Goal: Information Seeking & Learning: Learn about a topic

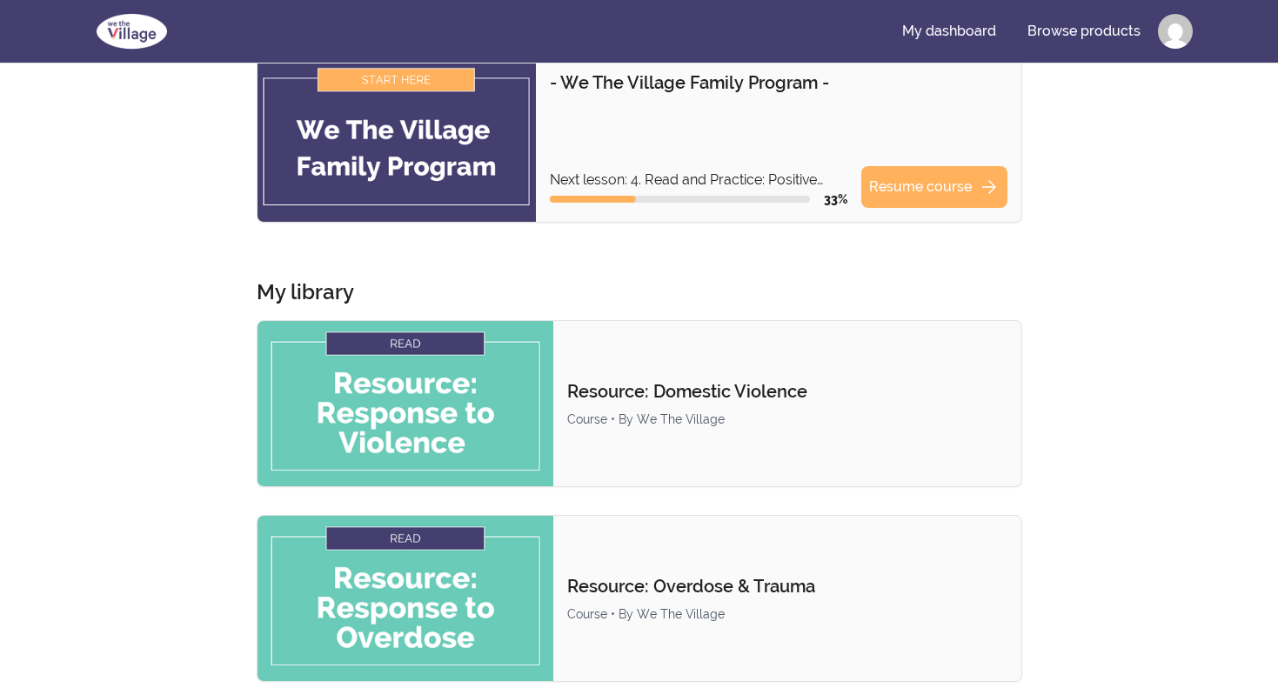
scroll to position [126, 0]
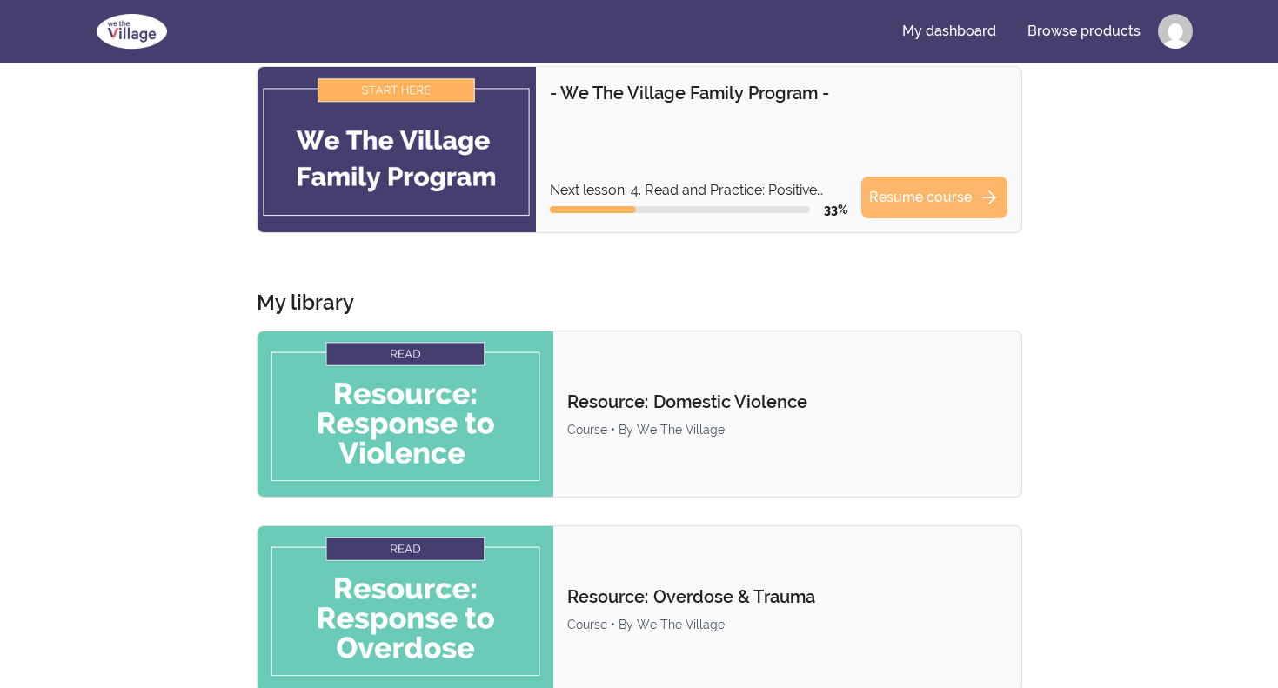
click at [942, 200] on link "Resume course arrow_forward" at bounding box center [935, 198] width 146 height 42
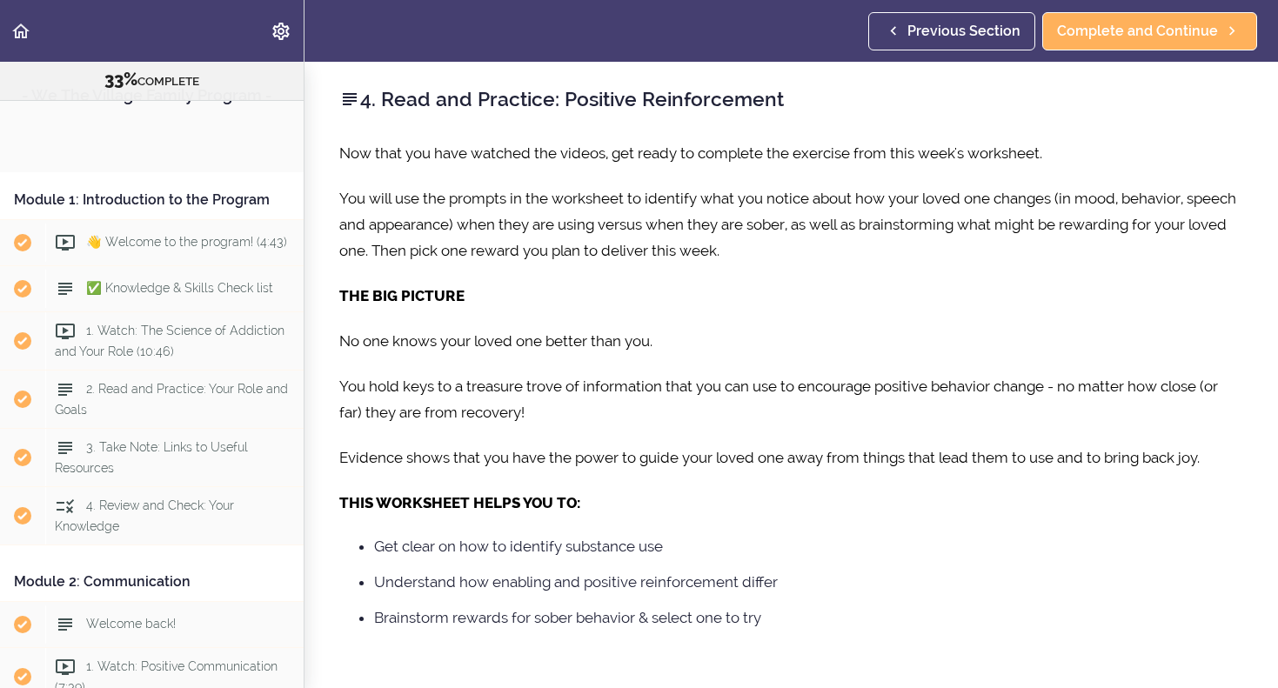
scroll to position [1479, 0]
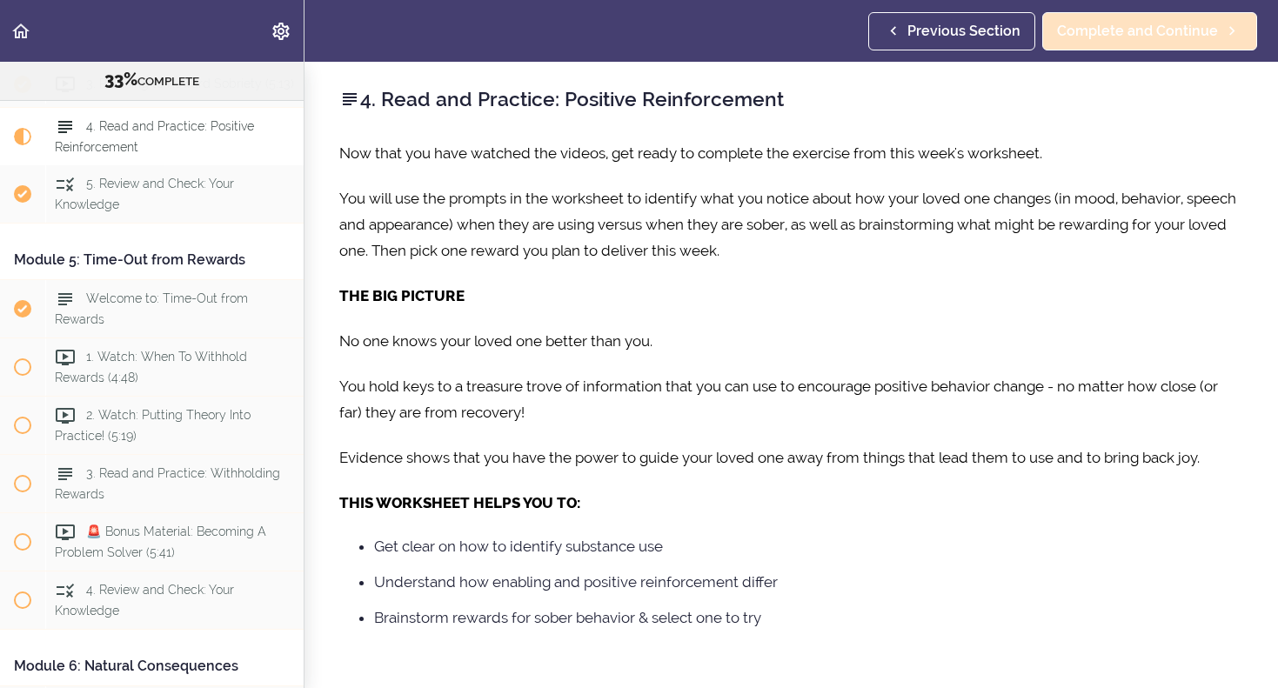
click at [1115, 29] on span "Complete and Continue" at bounding box center [1137, 31] width 161 height 21
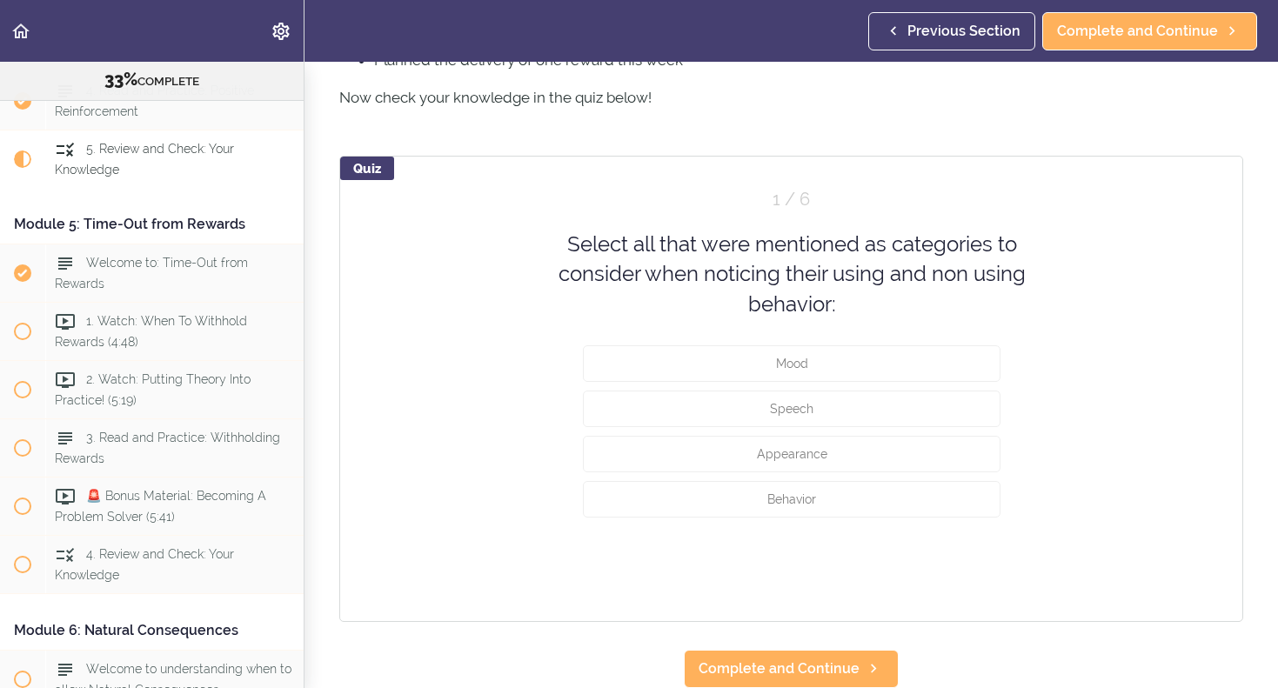
scroll to position [689, 0]
click at [796, 371] on button "Mood" at bounding box center [792, 364] width 418 height 37
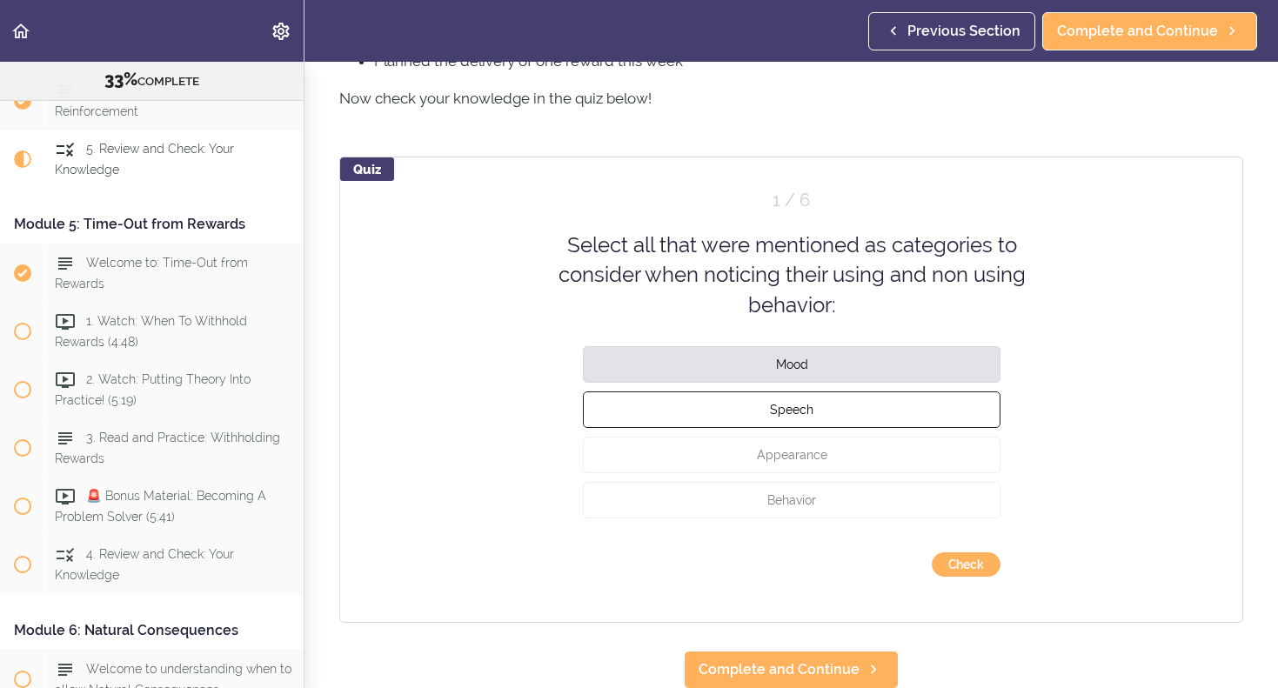
click at [798, 399] on button "Speech" at bounding box center [792, 410] width 418 height 37
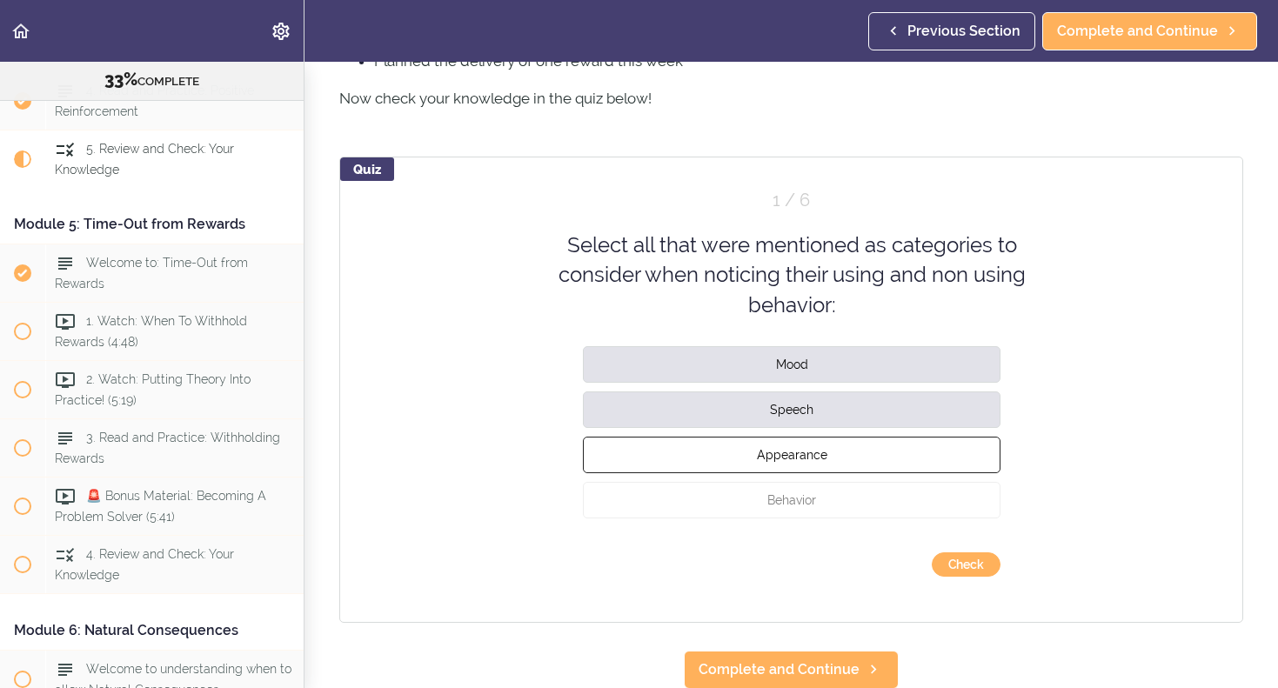
click at [795, 448] on span "Appearance" at bounding box center [791, 455] width 70 height 14
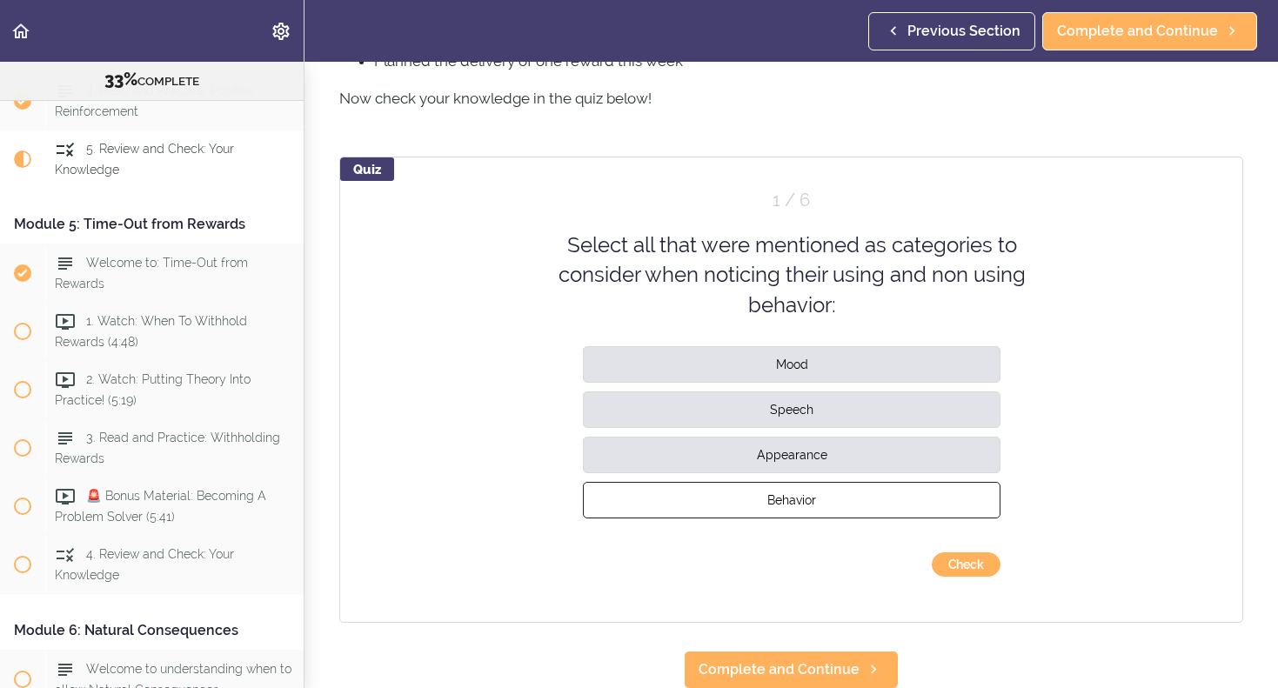
click at [798, 496] on span "Behavior" at bounding box center [792, 500] width 49 height 14
click at [960, 560] on button "Check" at bounding box center [966, 565] width 69 height 24
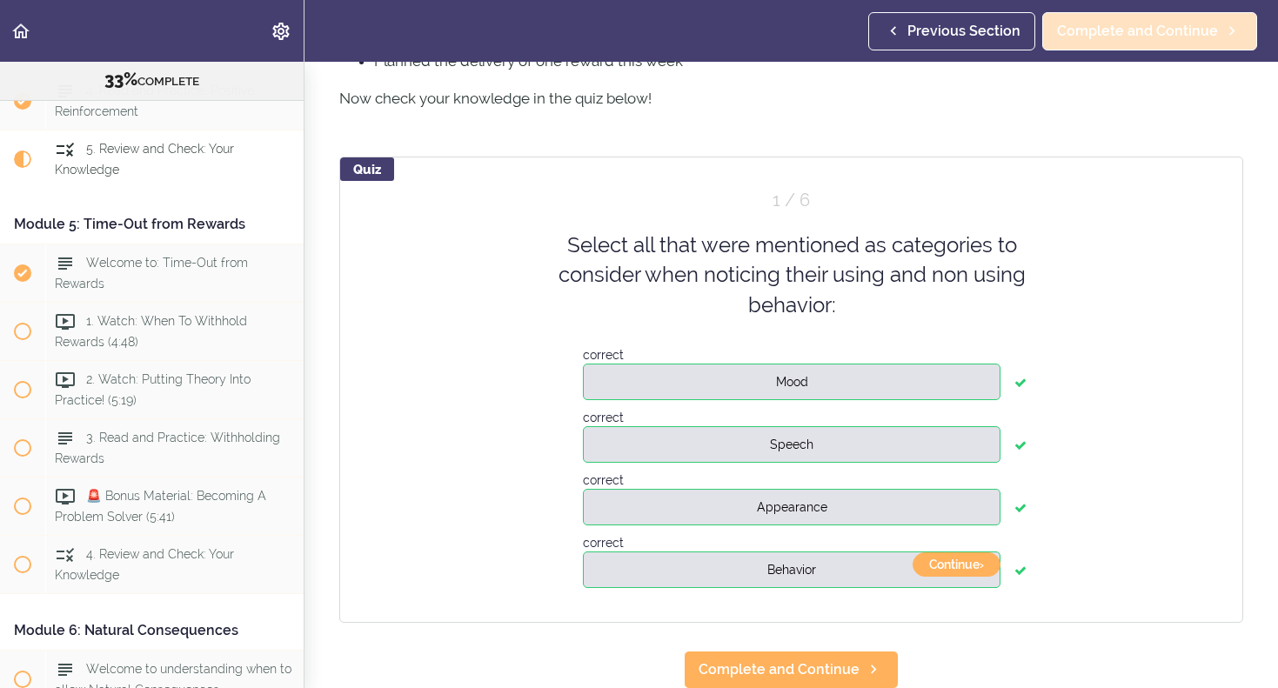
click at [1139, 24] on span "Complete and Continue" at bounding box center [1137, 31] width 161 height 21
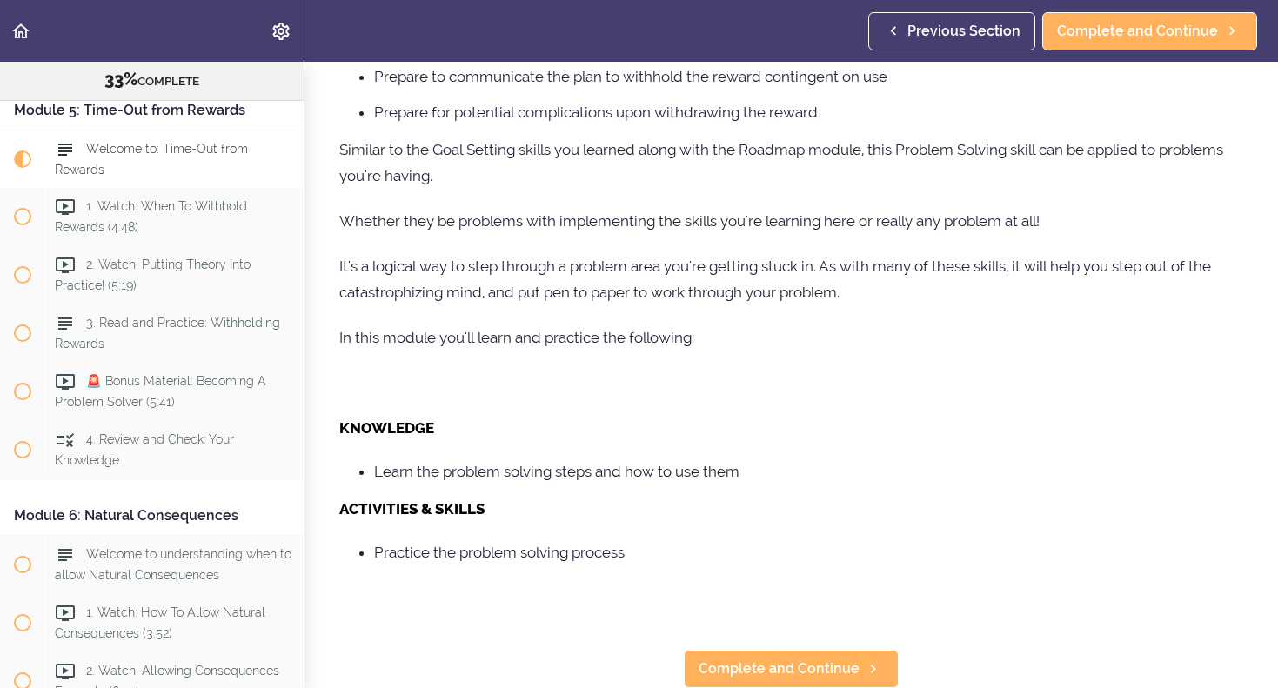
scroll to position [632, 0]
click at [1145, 36] on span "Complete and Continue" at bounding box center [1137, 31] width 161 height 21
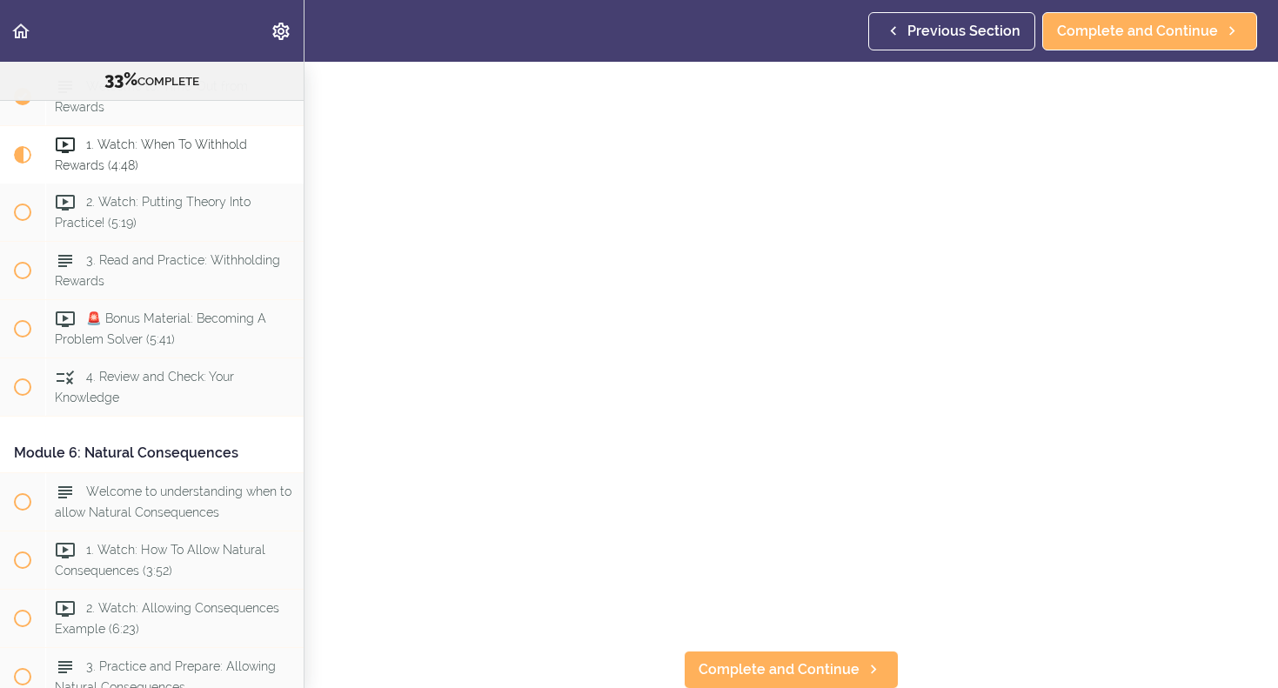
scroll to position [123, 0]
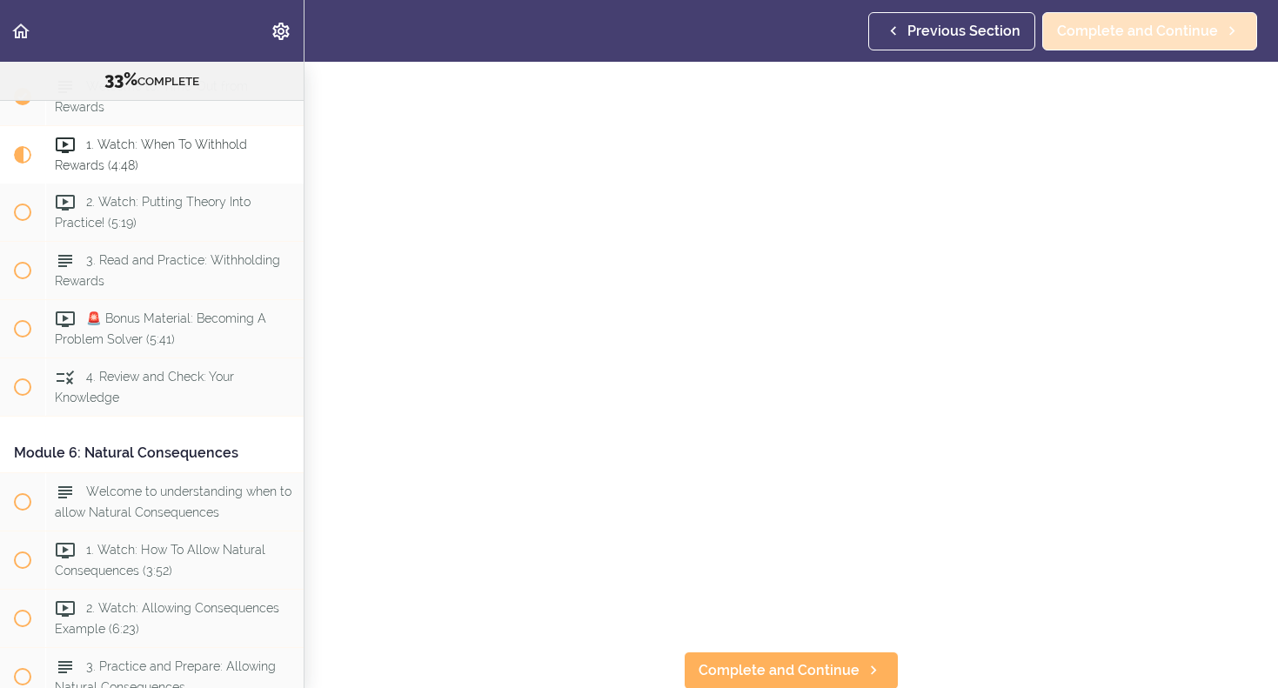
click at [1148, 36] on span "Complete and Continue" at bounding box center [1137, 31] width 161 height 21
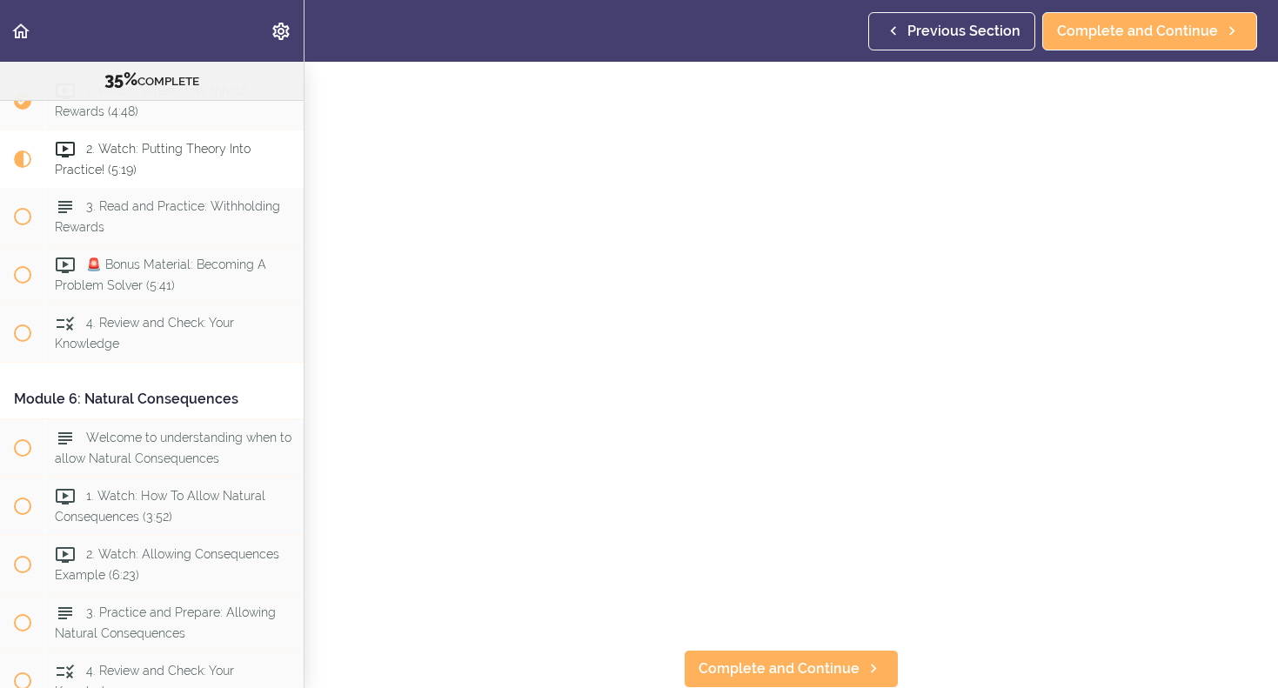
scroll to position [124, 0]
click at [1096, 23] on span "Complete and Continue" at bounding box center [1137, 31] width 161 height 21
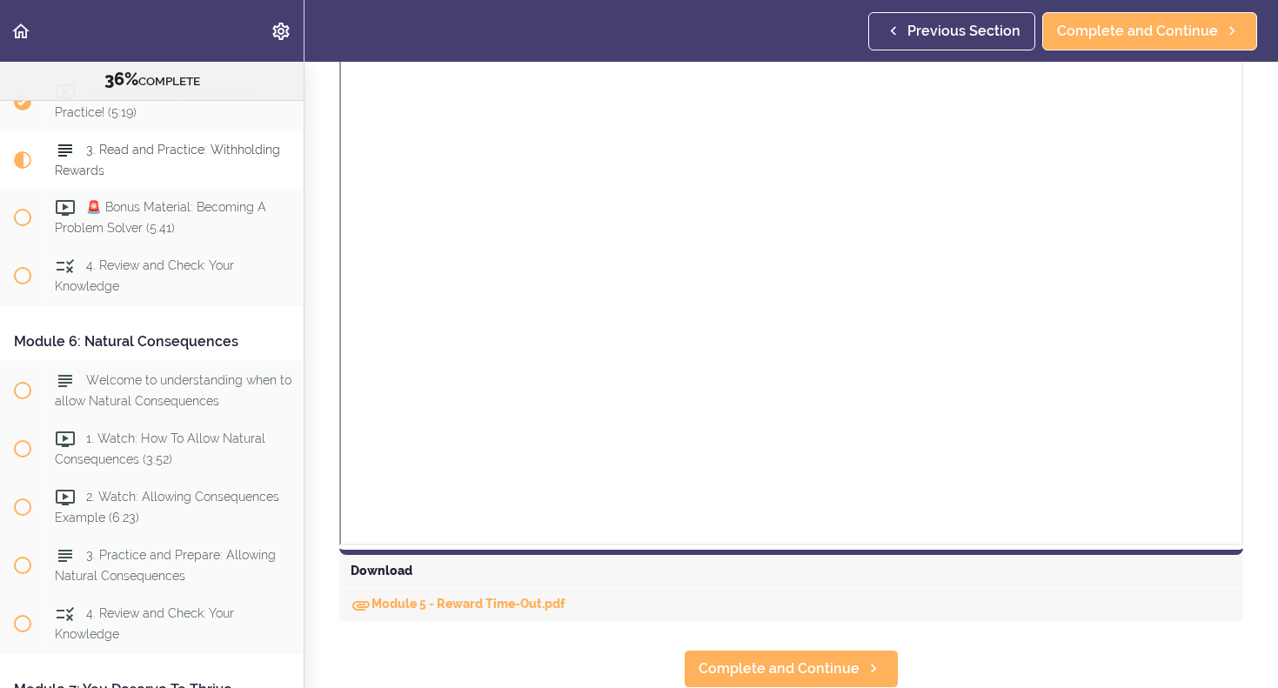
scroll to position [919, 0]
click at [1136, 28] on span "Complete and Continue" at bounding box center [1137, 31] width 161 height 21
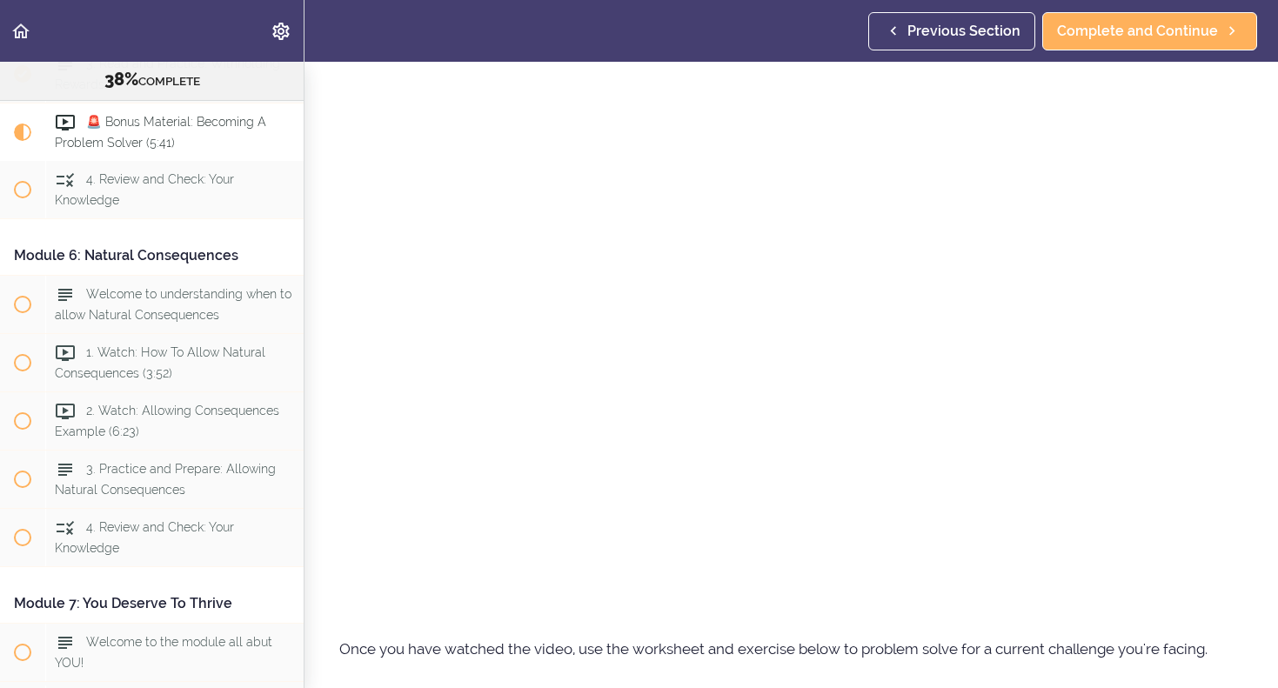
scroll to position [644, 0]
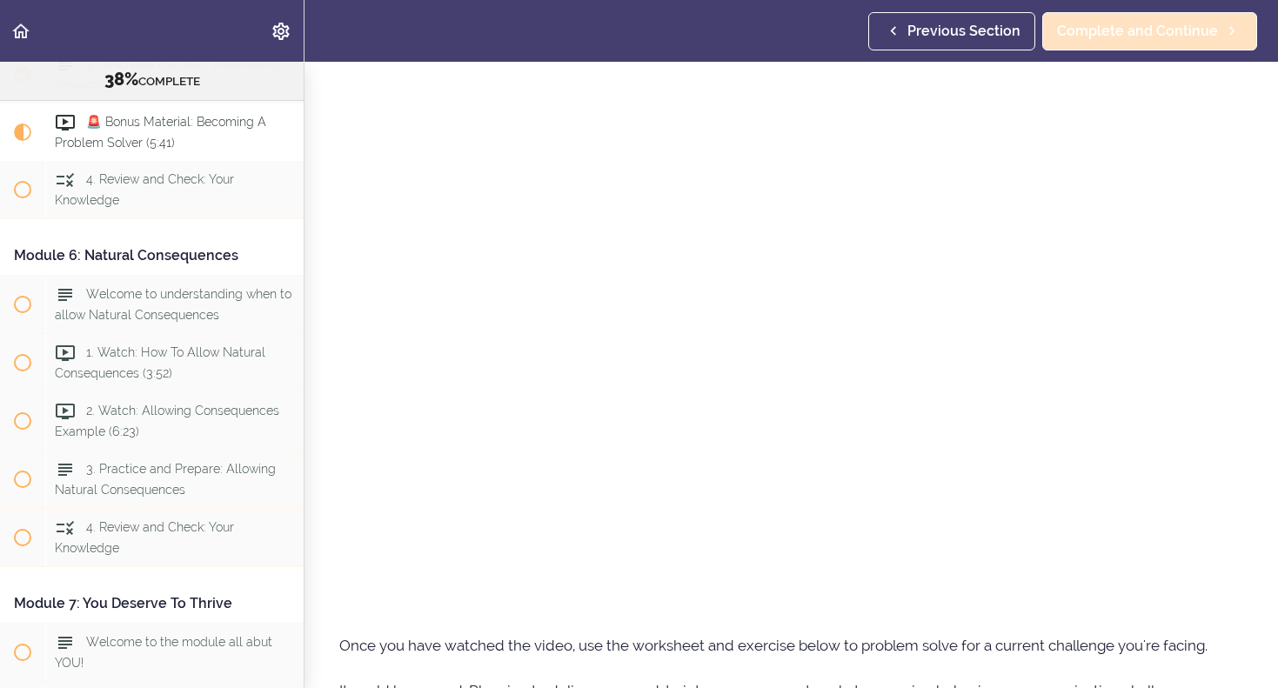
click at [1108, 27] on span "Complete and Continue" at bounding box center [1137, 31] width 161 height 21
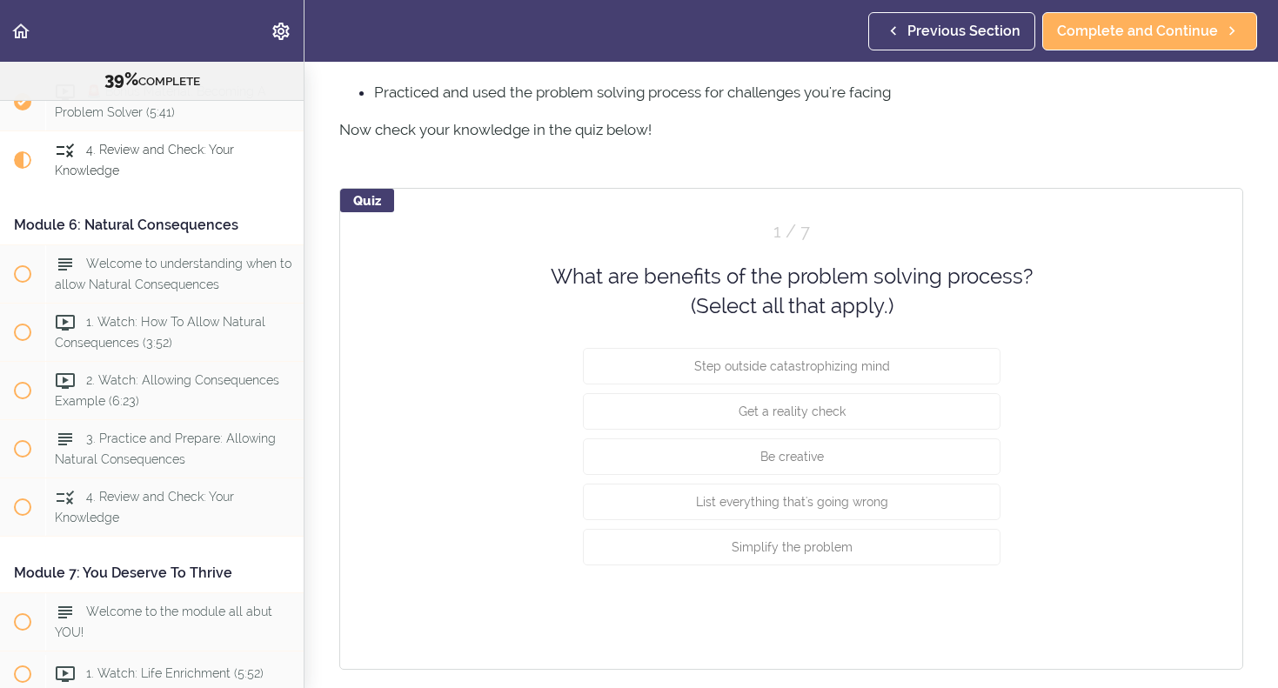
scroll to position [1132, 0]
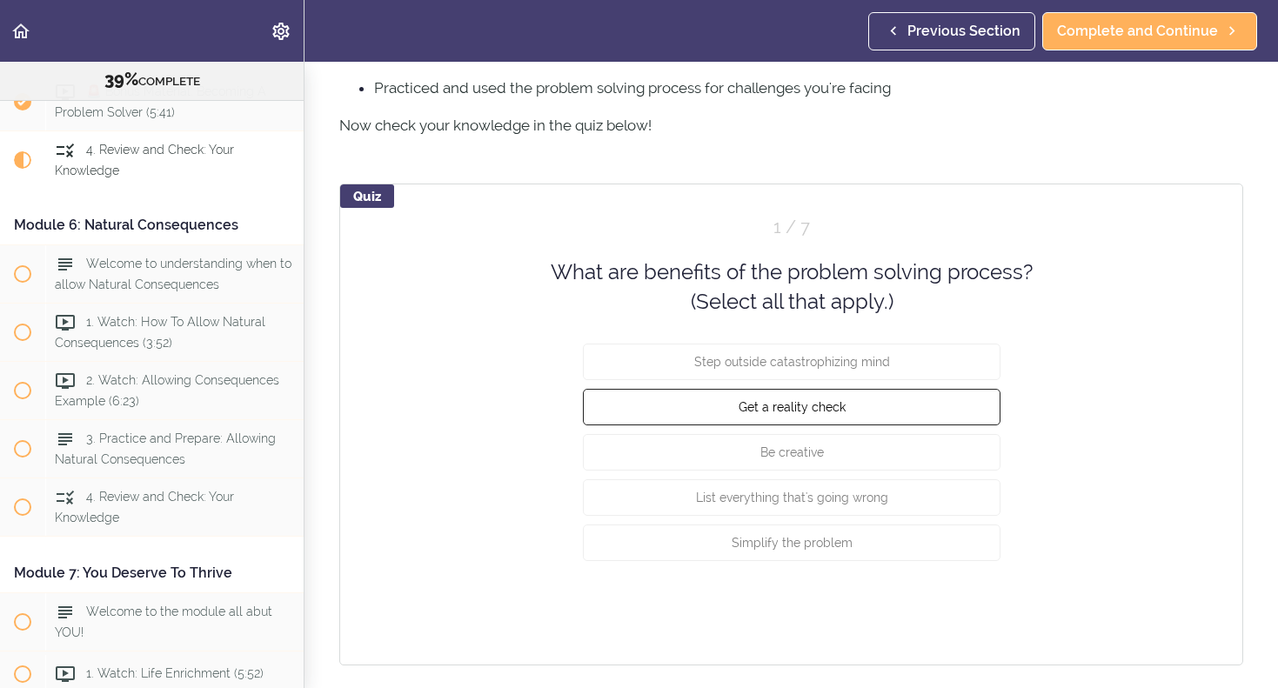
click at [877, 402] on button "Get a reality check" at bounding box center [792, 406] width 418 height 37
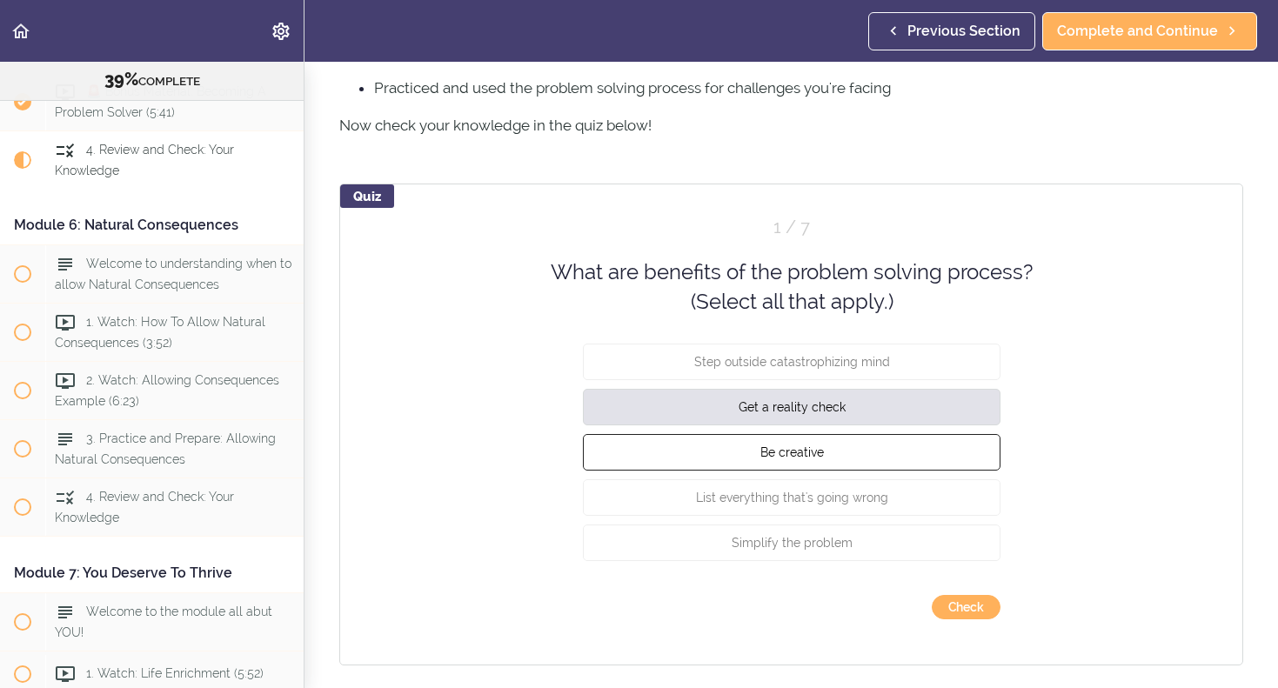
click at [852, 459] on button "Be creative" at bounding box center [792, 451] width 418 height 37
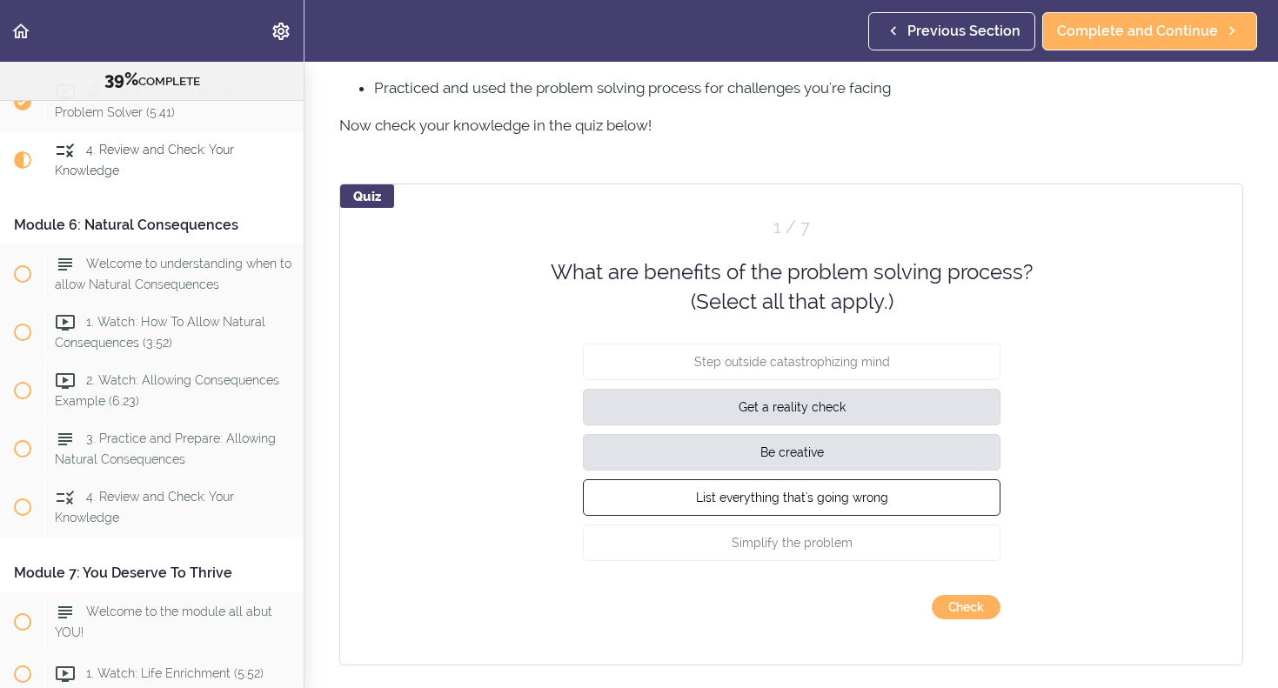
click at [849, 503] on button "List everything that's going wrong" at bounding box center [792, 497] width 418 height 37
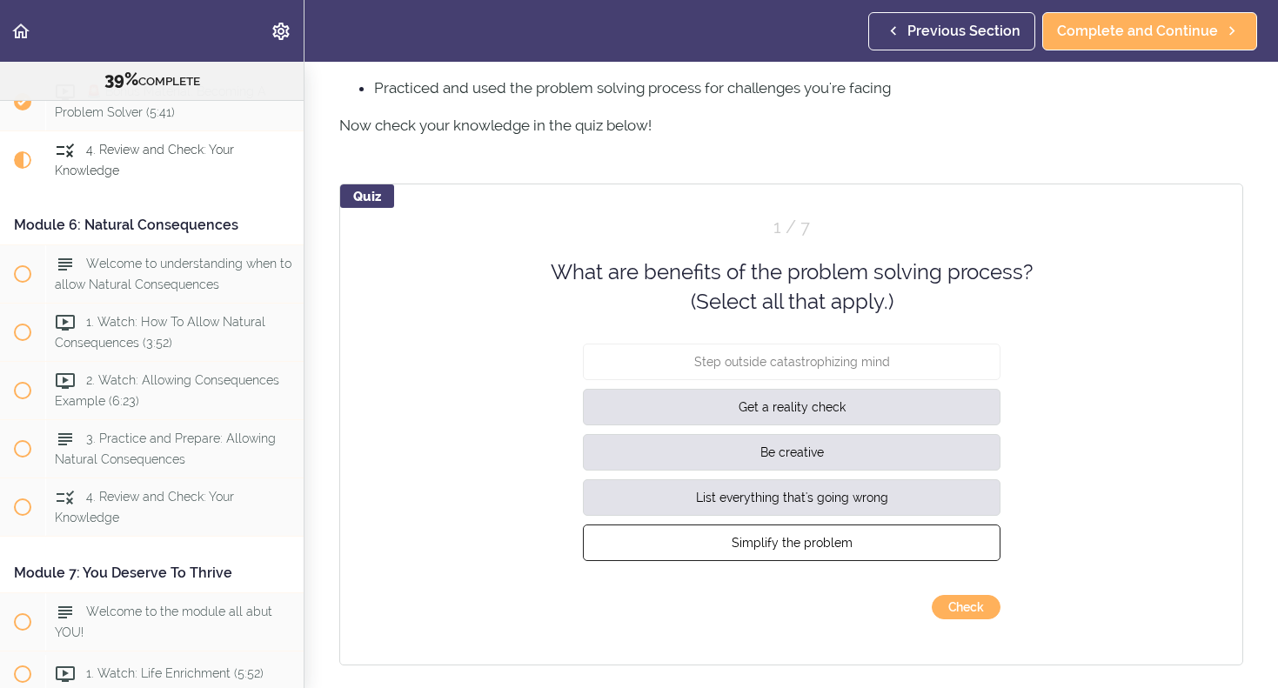
click at [848, 535] on span "Simplify the problem" at bounding box center [791, 542] width 121 height 14
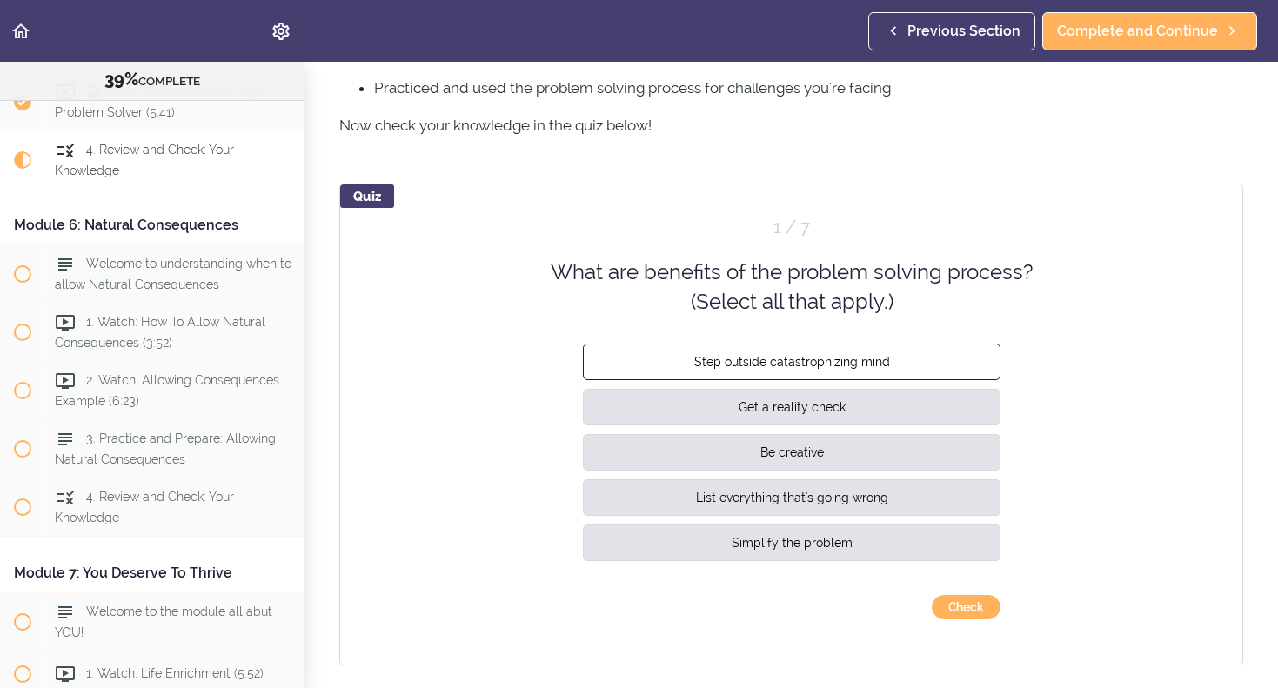
click at [835, 364] on span "Step outside catastrophizing mind" at bounding box center [792, 361] width 196 height 14
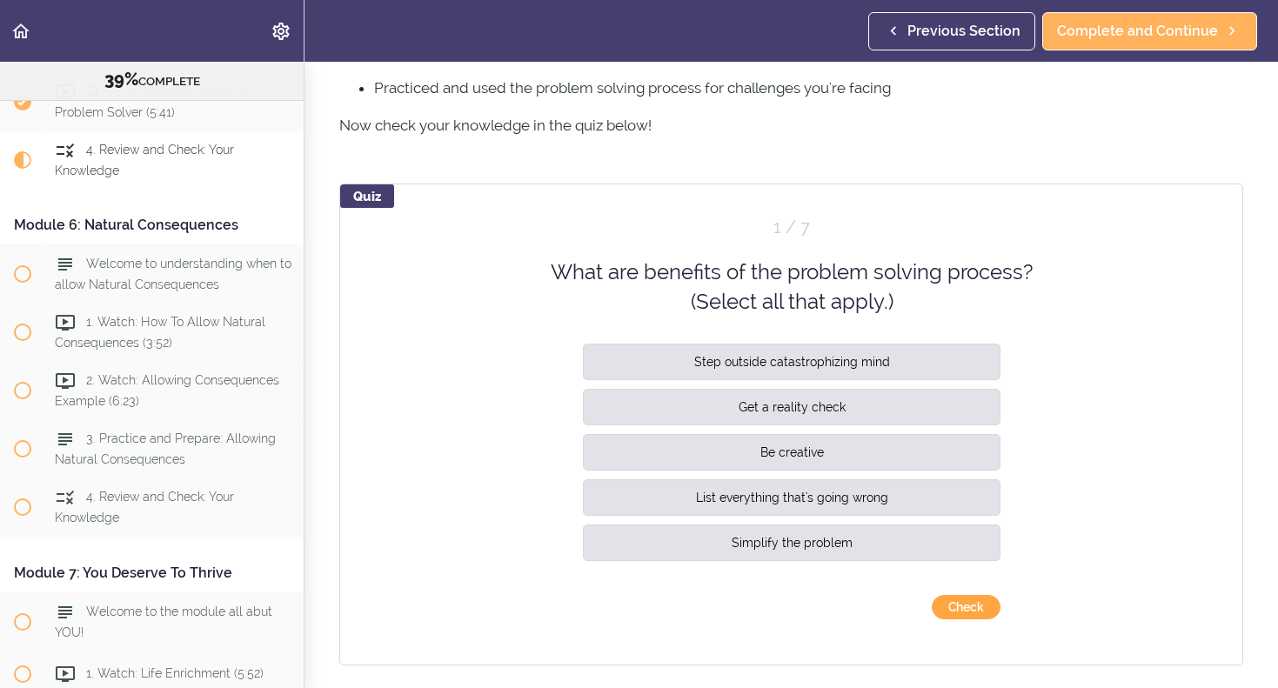
click at [956, 613] on button "Check" at bounding box center [966, 607] width 69 height 24
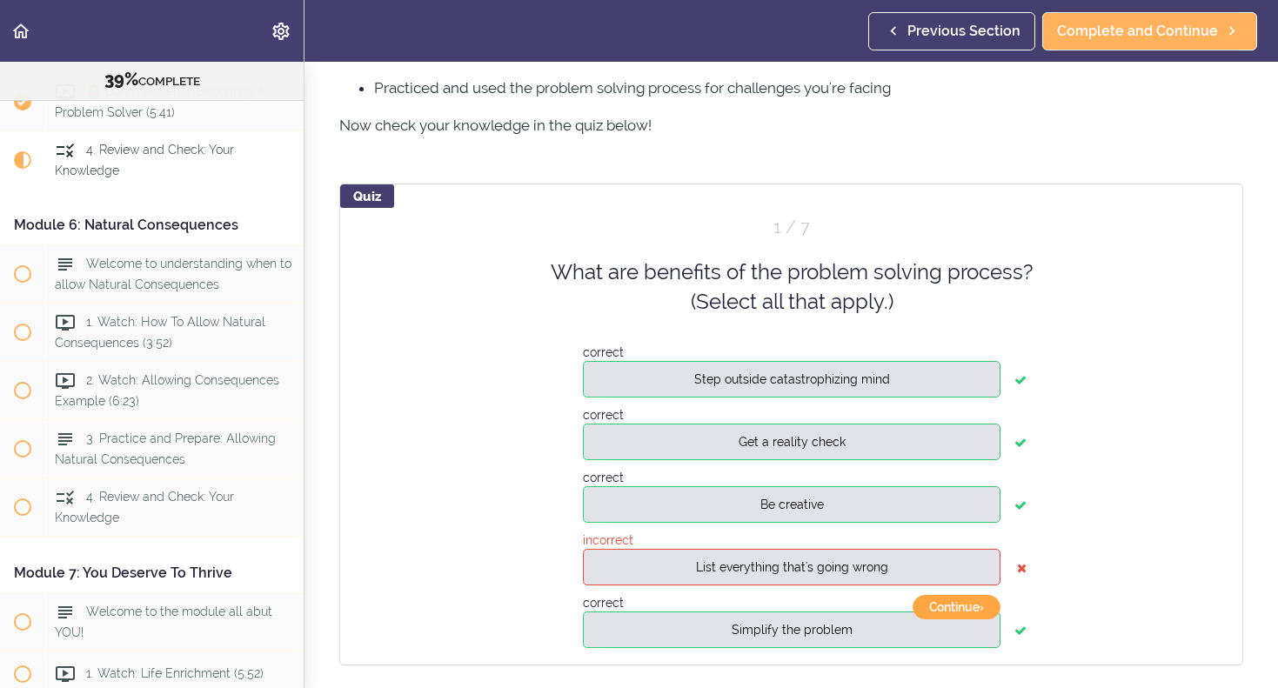
click at [980, 613] on button "Continue ›" at bounding box center [957, 607] width 88 height 24
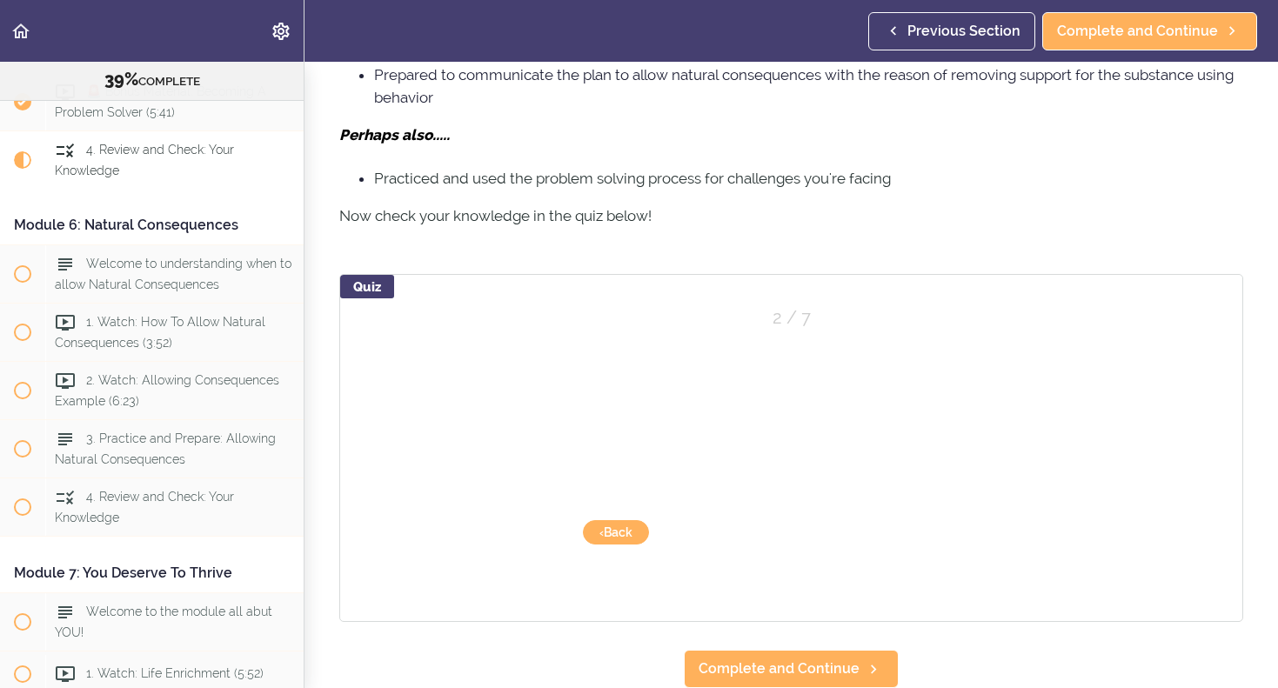
scroll to position [1042, 0]
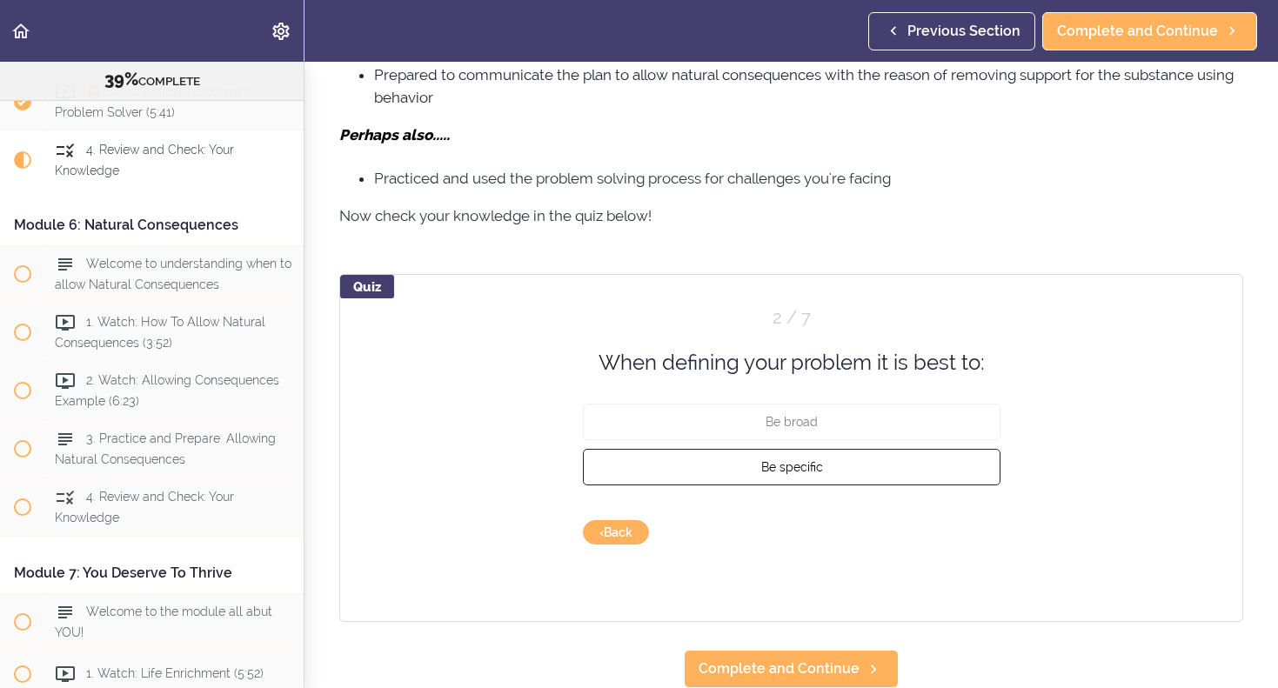
click at [799, 470] on span "Be specific" at bounding box center [792, 467] width 62 height 14
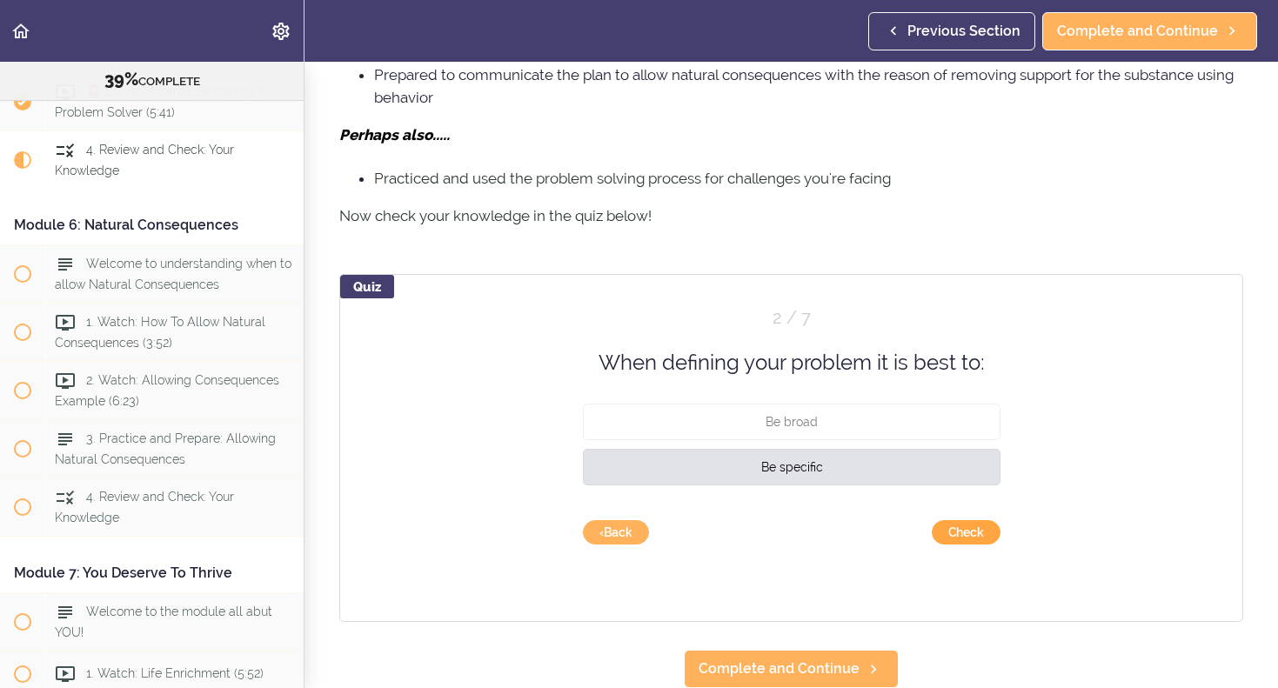
click at [966, 530] on button "Check" at bounding box center [966, 532] width 69 height 24
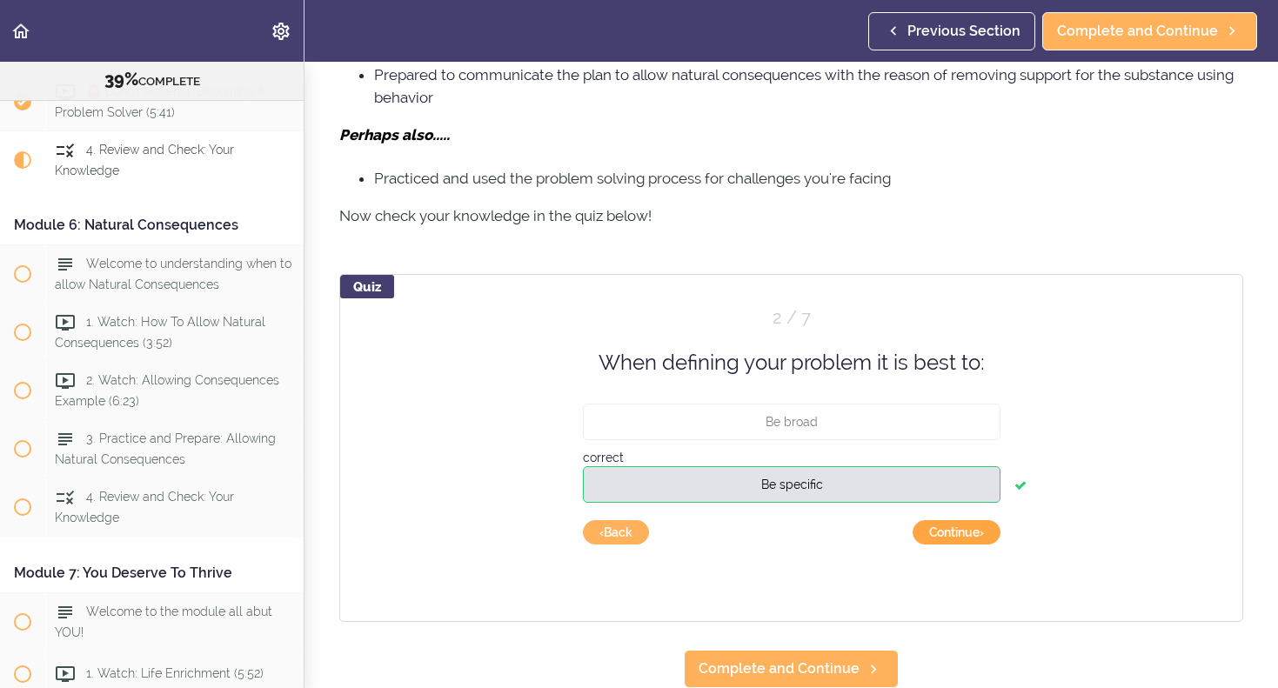
click at [969, 531] on button "Continue ›" at bounding box center [957, 532] width 88 height 24
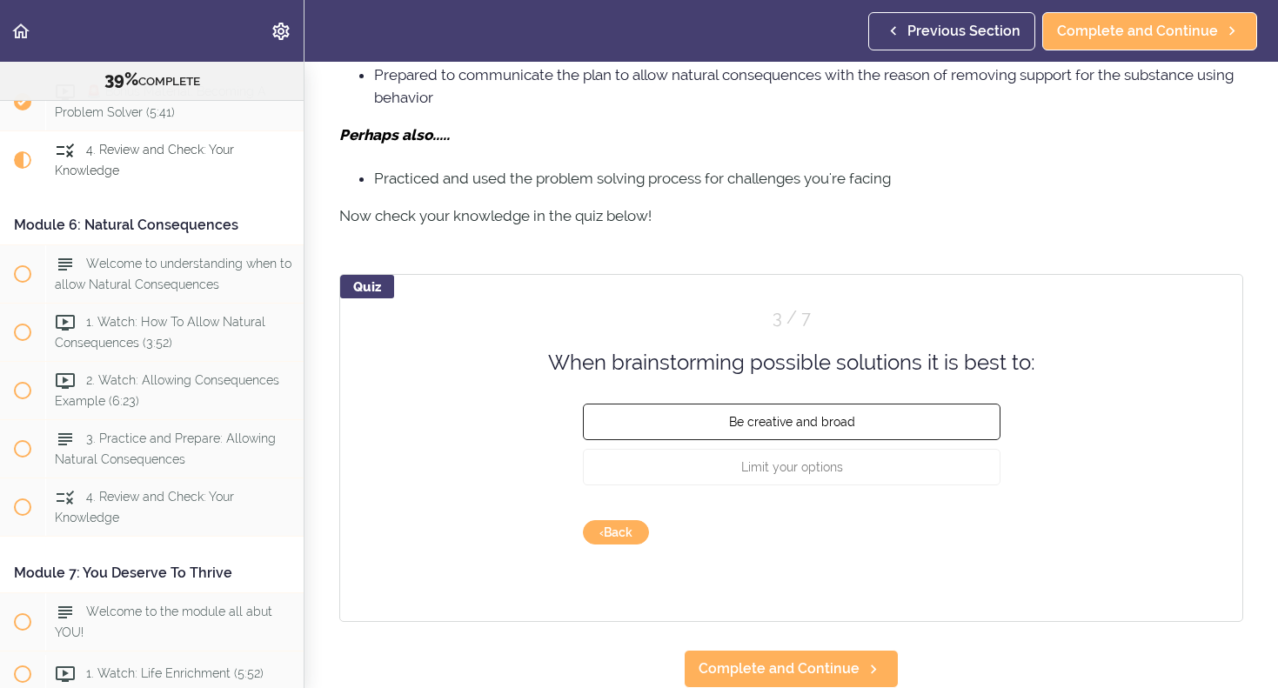
click at [811, 426] on span "Be creative and broad" at bounding box center [791, 422] width 126 height 14
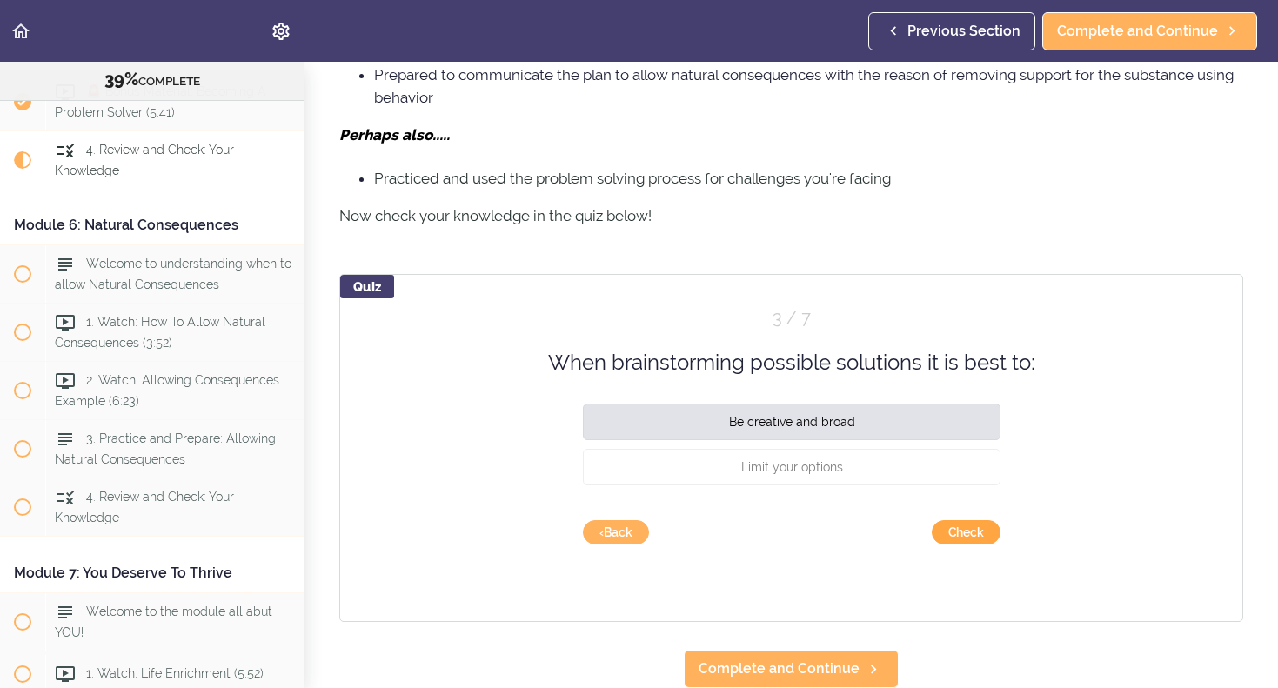
click at [962, 538] on button "Check" at bounding box center [966, 532] width 69 height 24
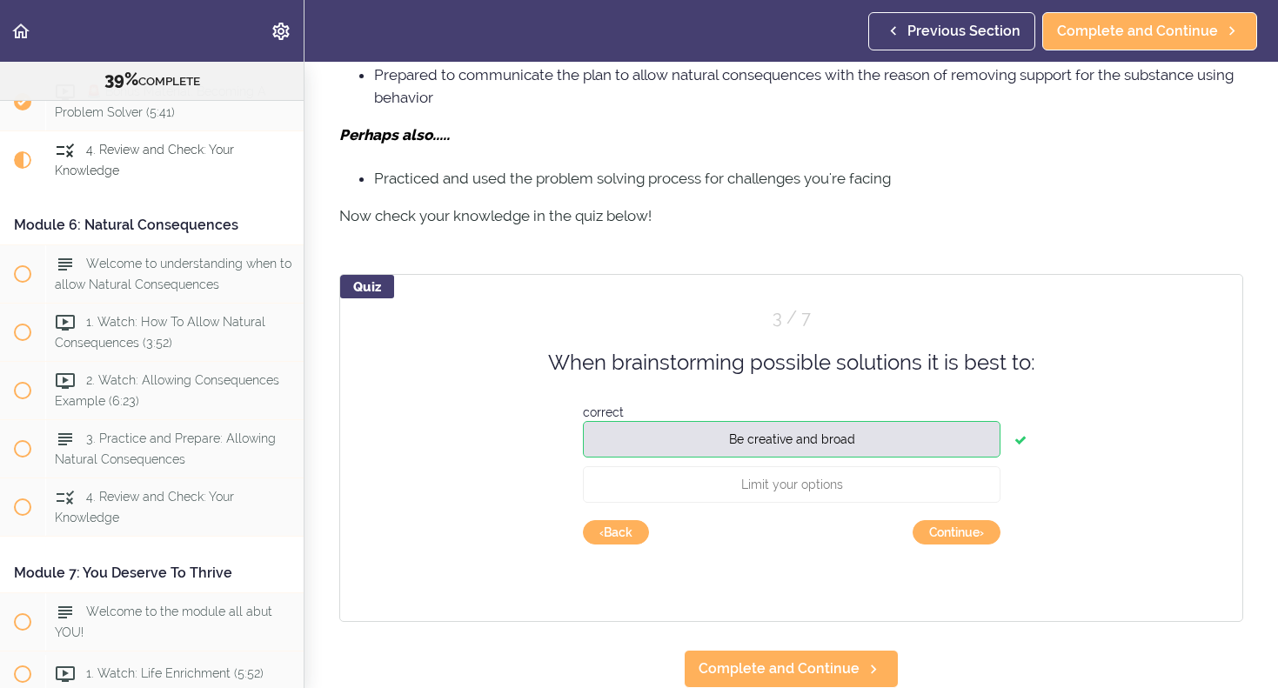
click at [962, 538] on button "Continue ›" at bounding box center [957, 532] width 88 height 24
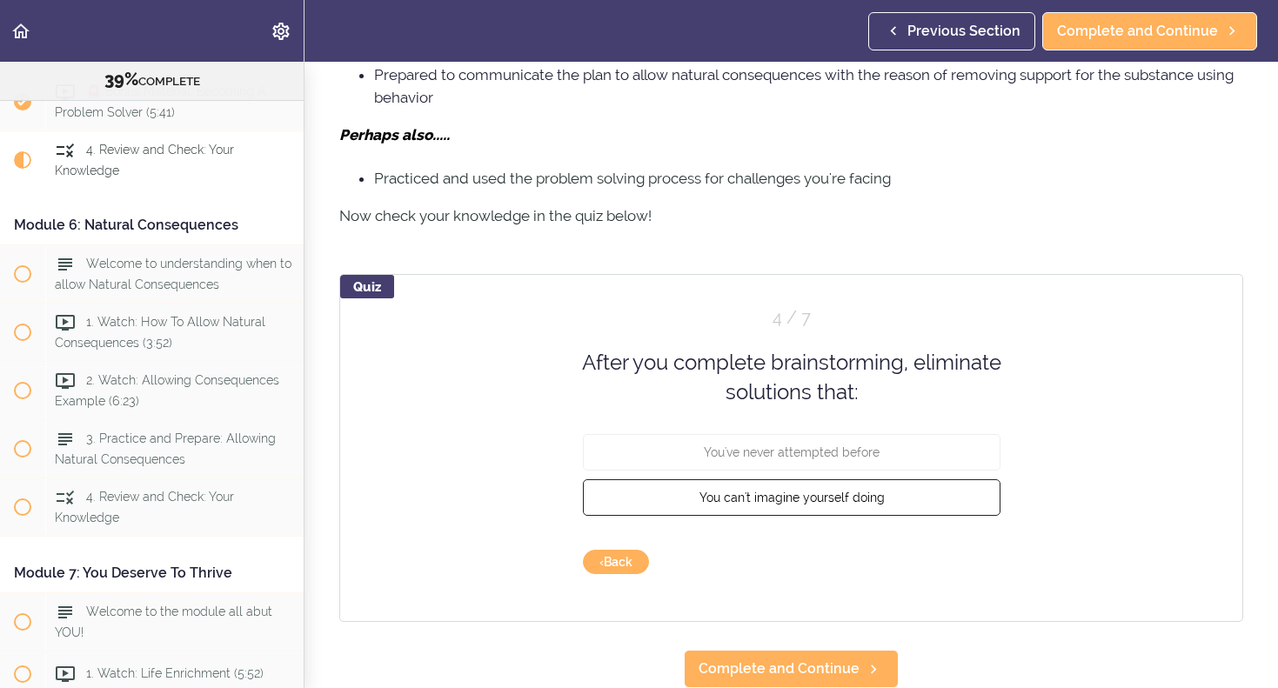
click at [844, 506] on button "You can't imagine yourself doing" at bounding box center [792, 497] width 418 height 37
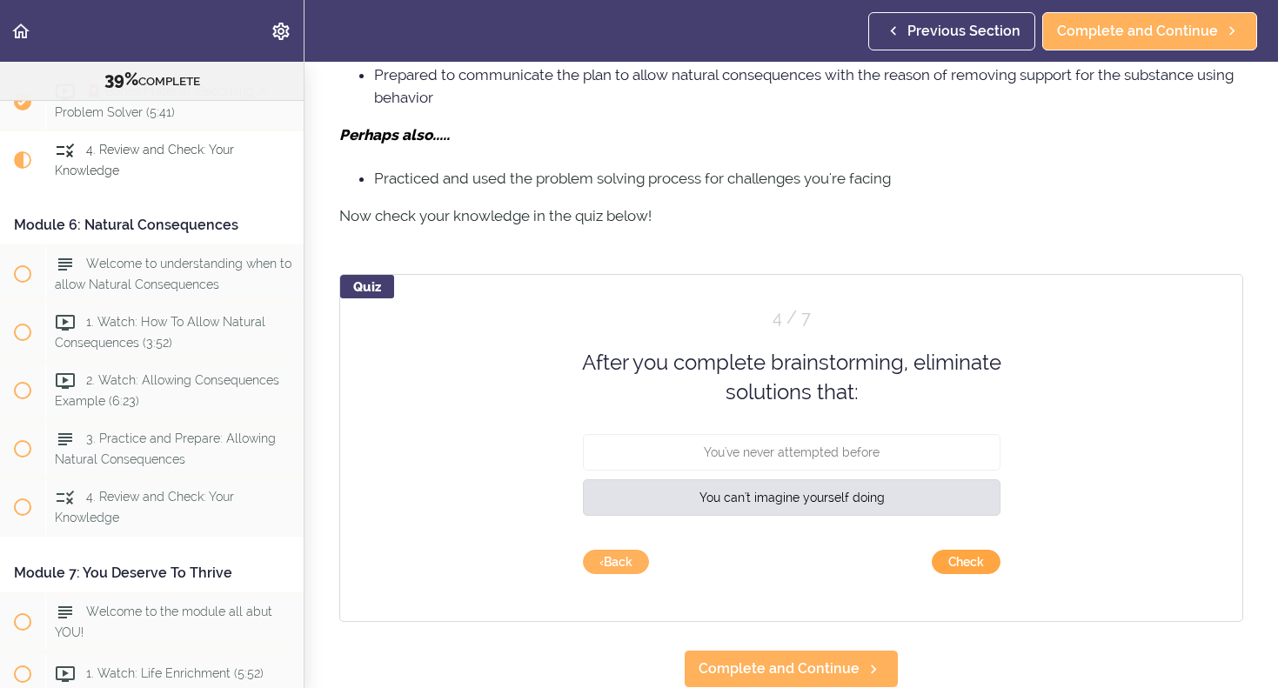
click at [957, 560] on button "Check" at bounding box center [966, 562] width 69 height 24
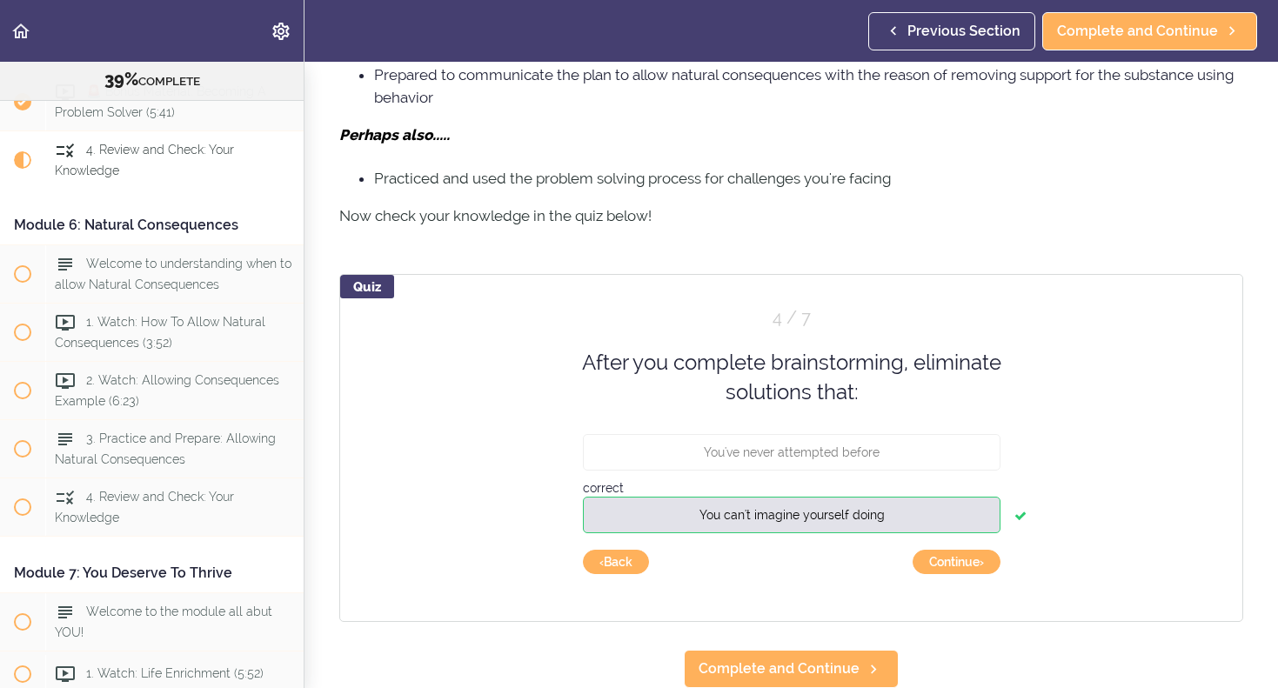
click at [957, 560] on button "Continue ›" at bounding box center [957, 562] width 88 height 24
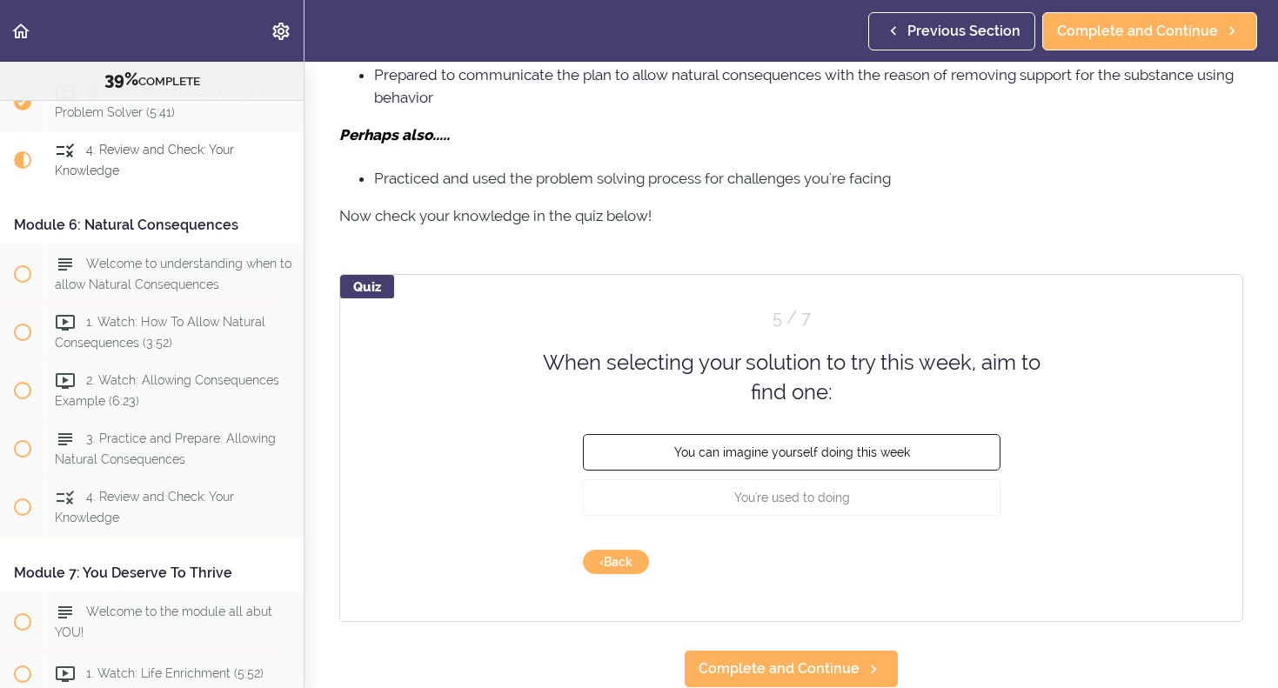
click at [800, 459] on button "You can imagine yourself doing this week" at bounding box center [792, 451] width 418 height 37
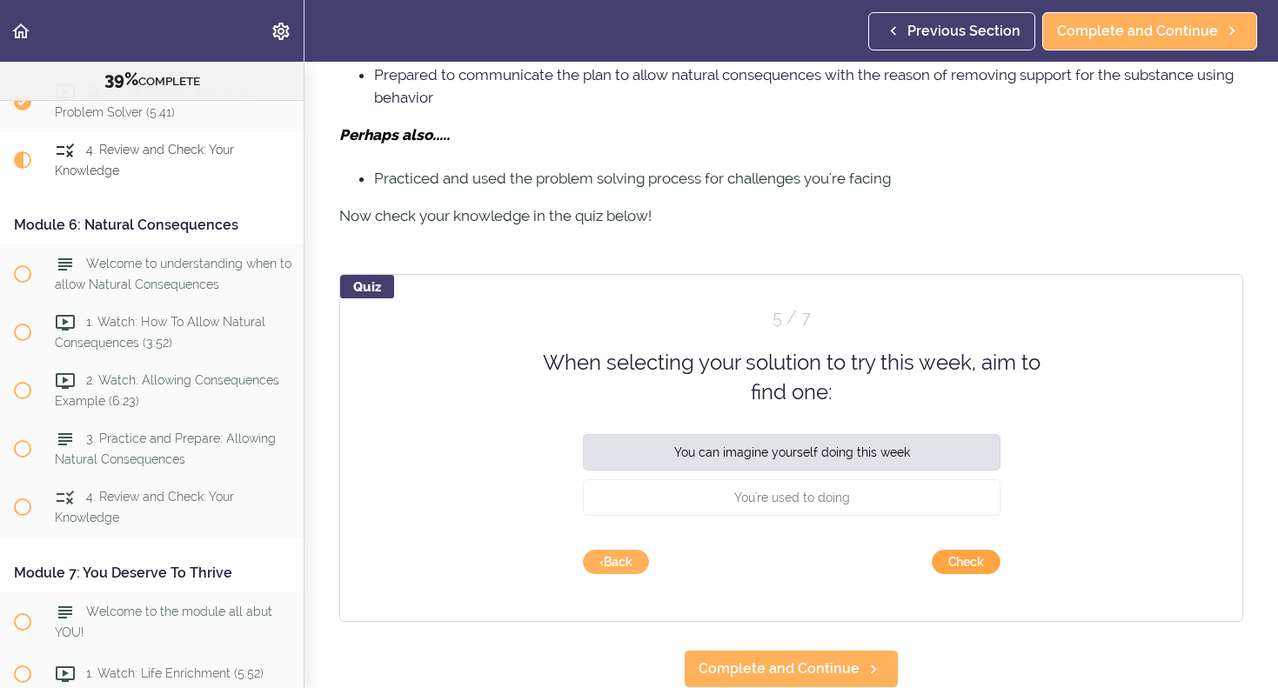
click at [962, 560] on button "Check" at bounding box center [966, 562] width 69 height 24
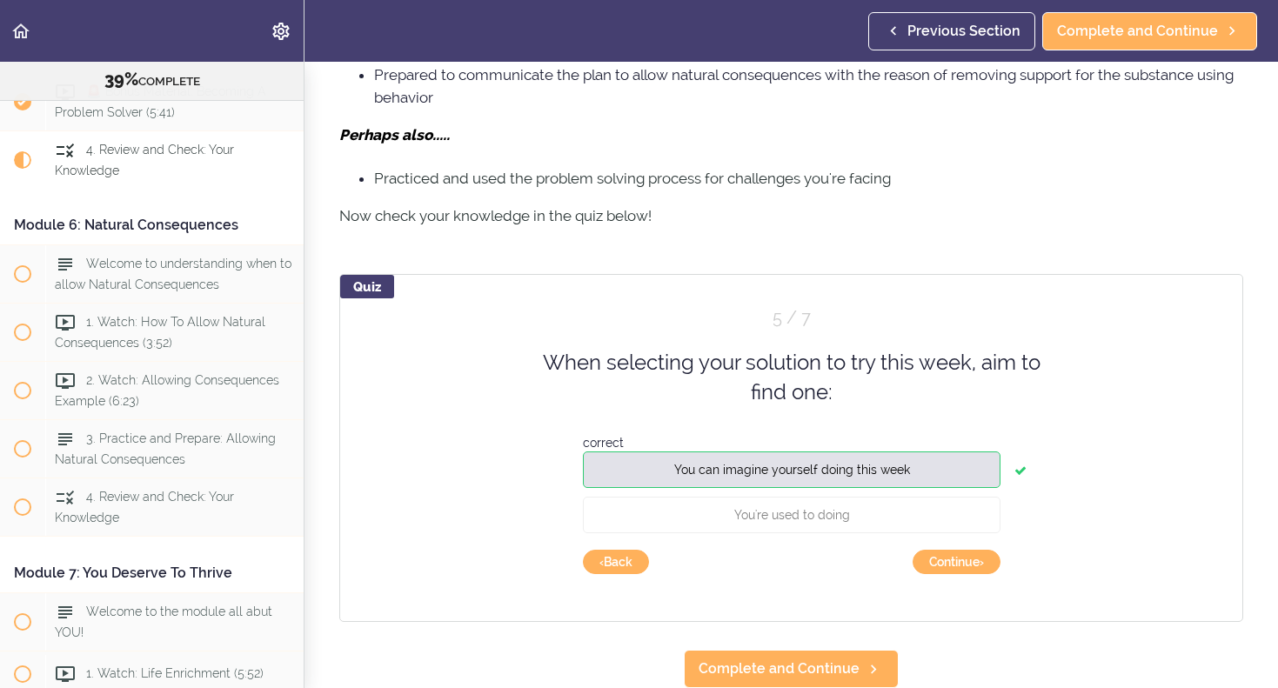
click at [962, 560] on button "Continue ›" at bounding box center [957, 562] width 88 height 24
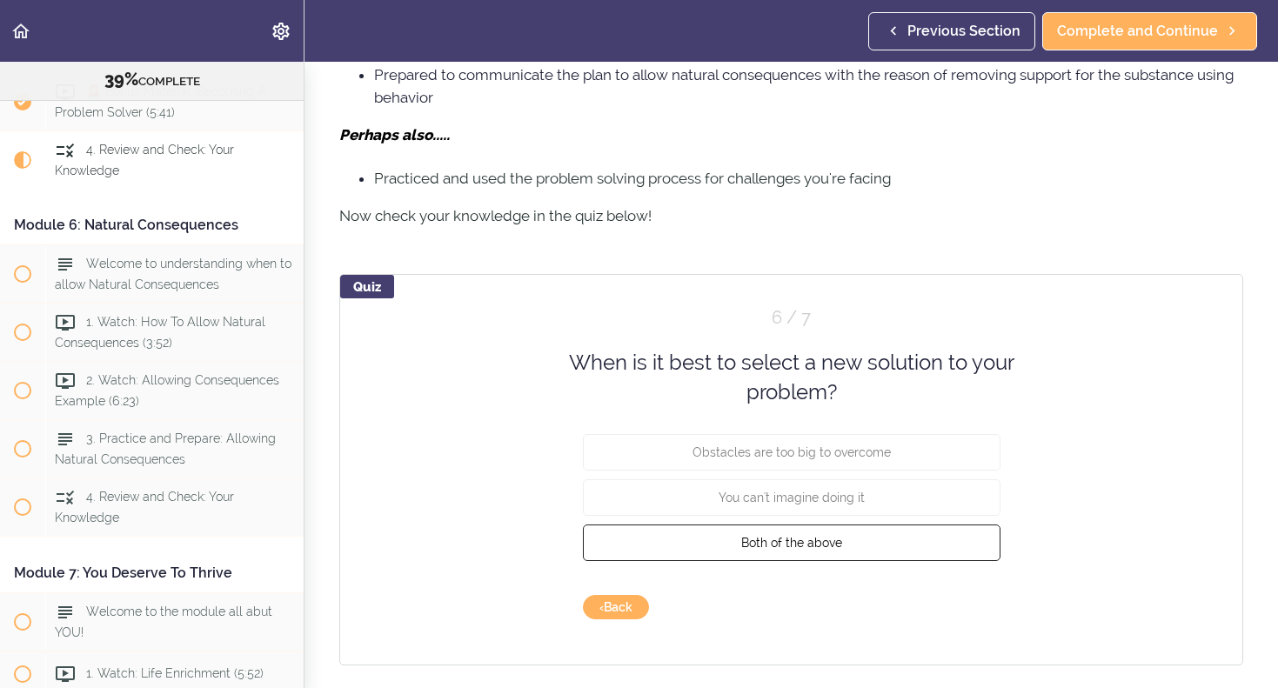
click at [848, 551] on button "Both of the above" at bounding box center [792, 542] width 418 height 37
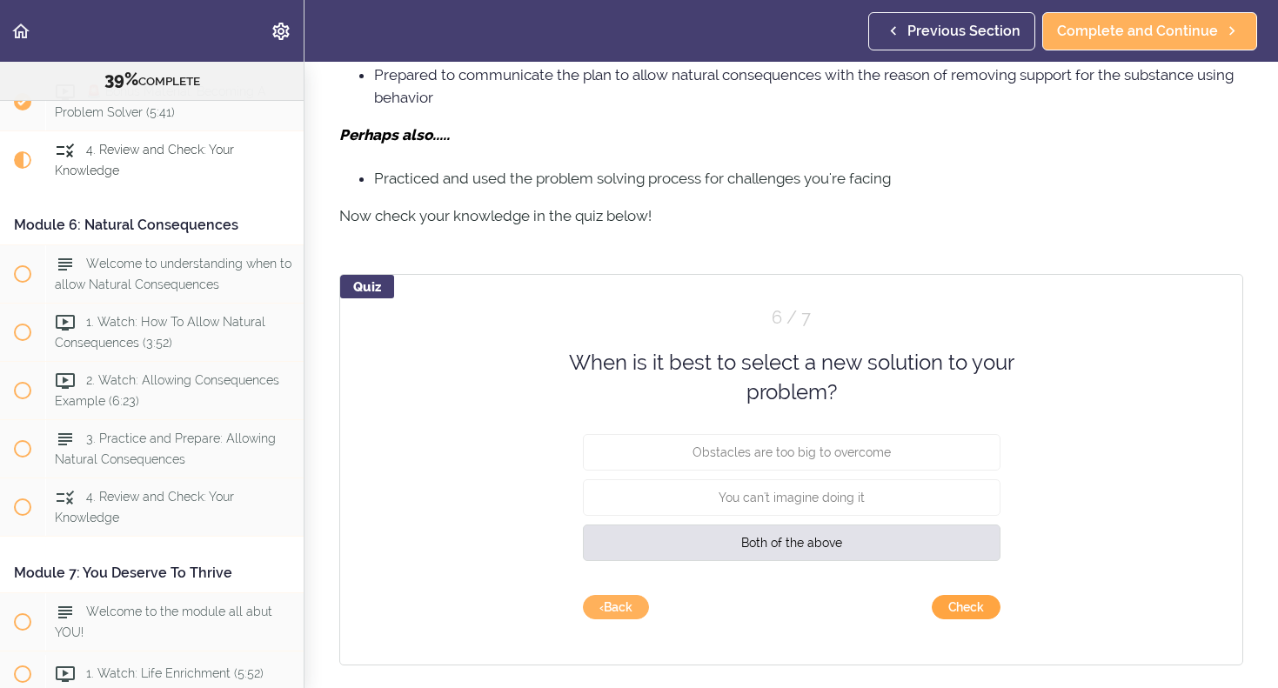
click at [962, 604] on button "Check" at bounding box center [966, 607] width 69 height 24
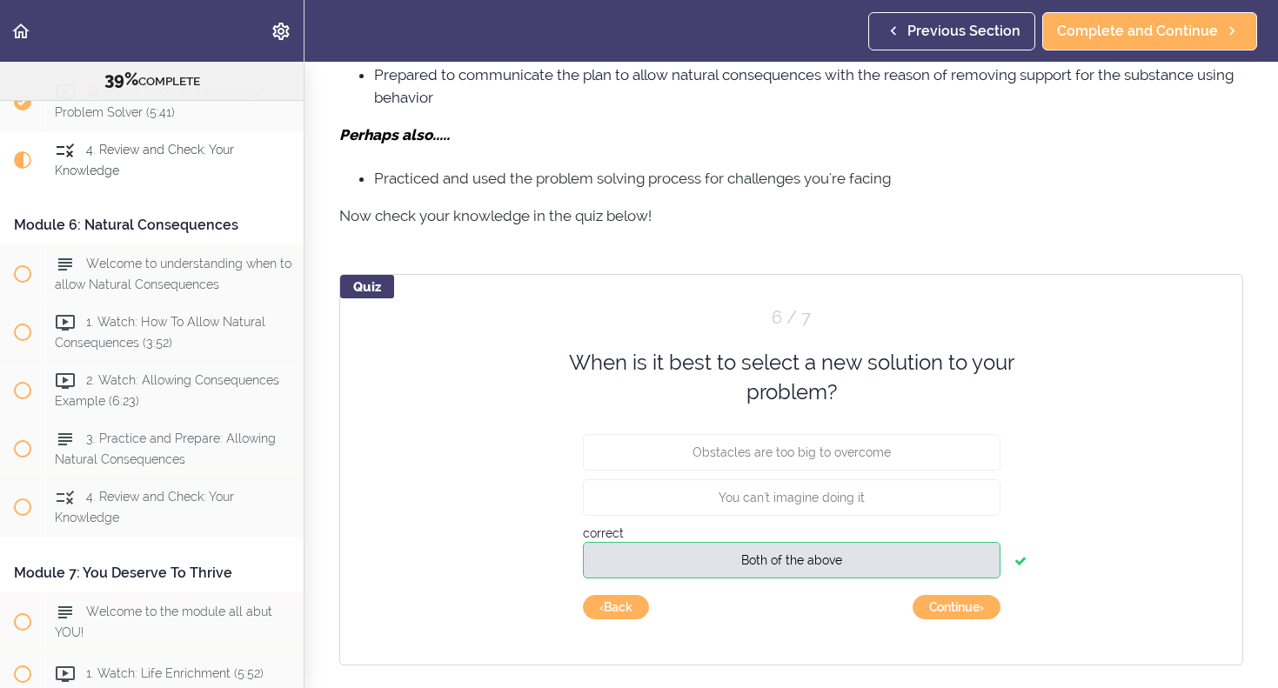
click at [962, 604] on button "Continue ›" at bounding box center [957, 607] width 88 height 24
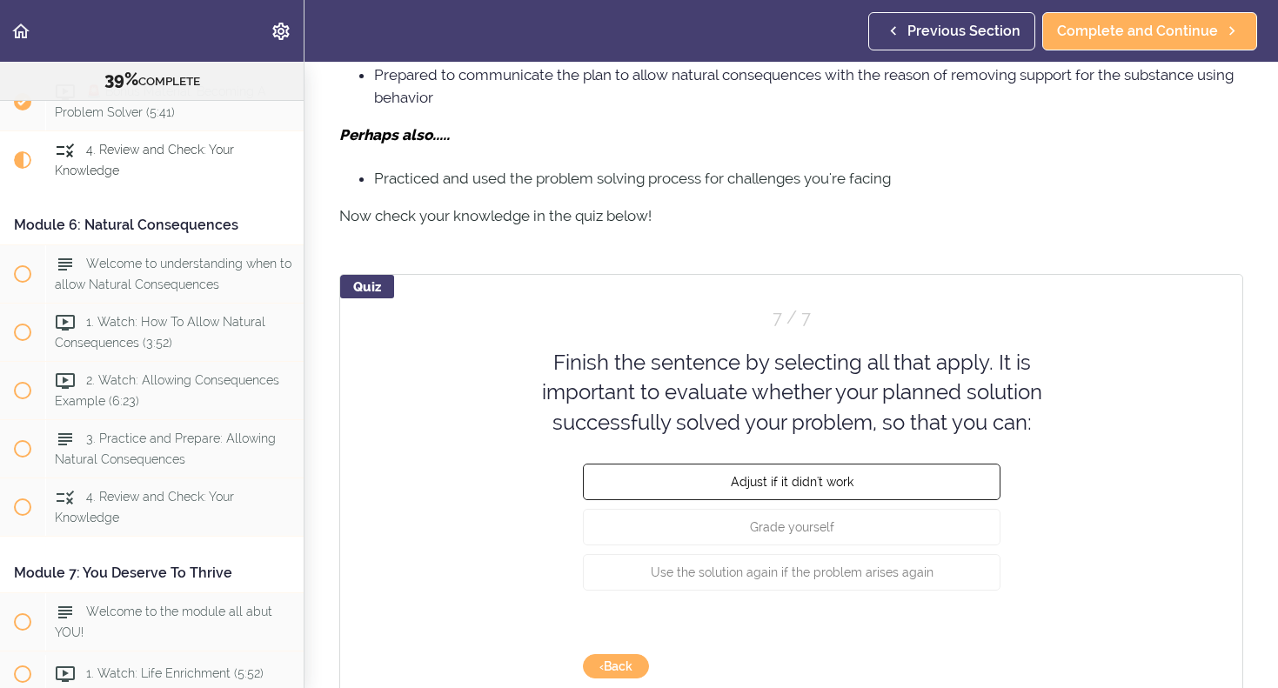
click at [969, 500] on button "Adjust if it didn't work" at bounding box center [792, 482] width 418 height 37
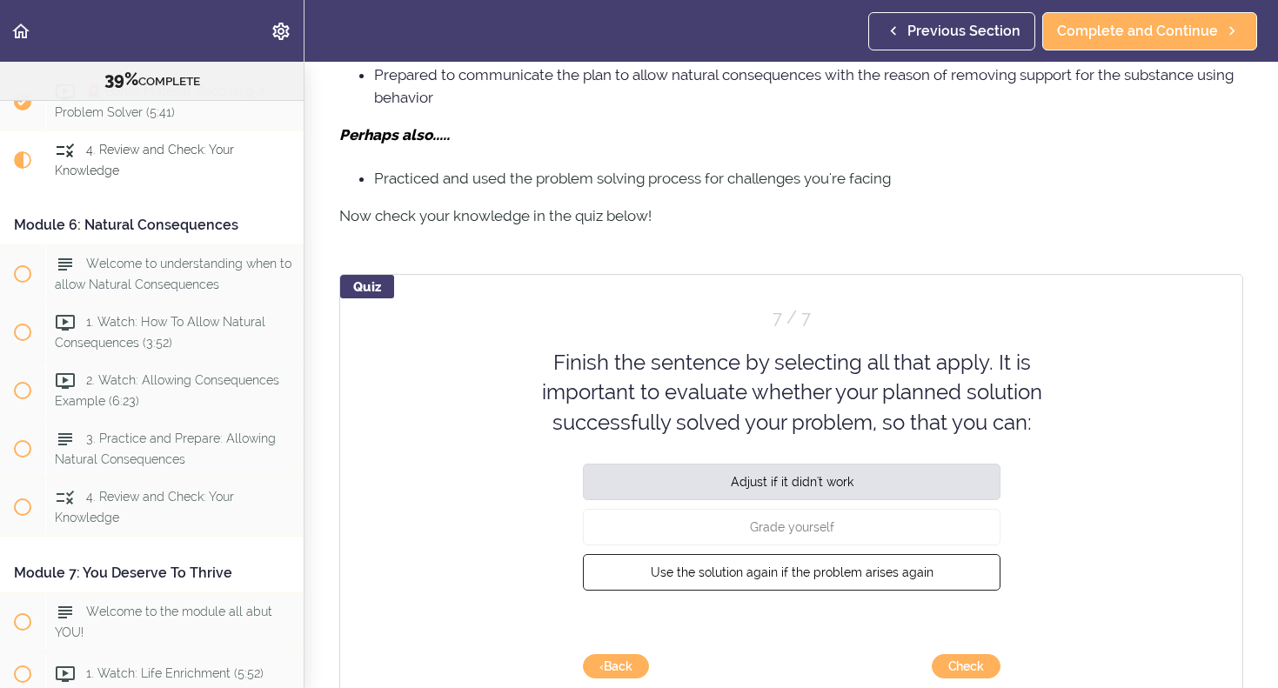
click at [982, 591] on button "Use the solution again if the problem arises again" at bounding box center [792, 572] width 418 height 37
click at [976, 673] on button "Check" at bounding box center [966, 666] width 69 height 24
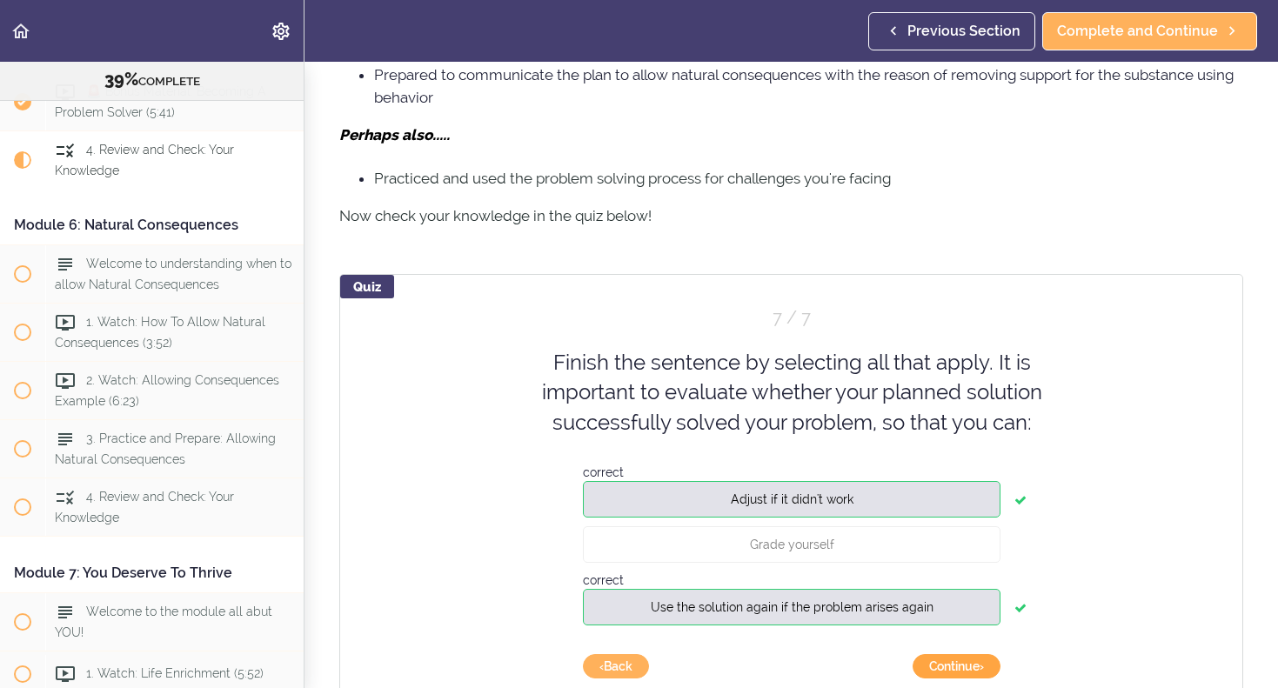
click at [981, 661] on button "Continue ›" at bounding box center [957, 666] width 88 height 24
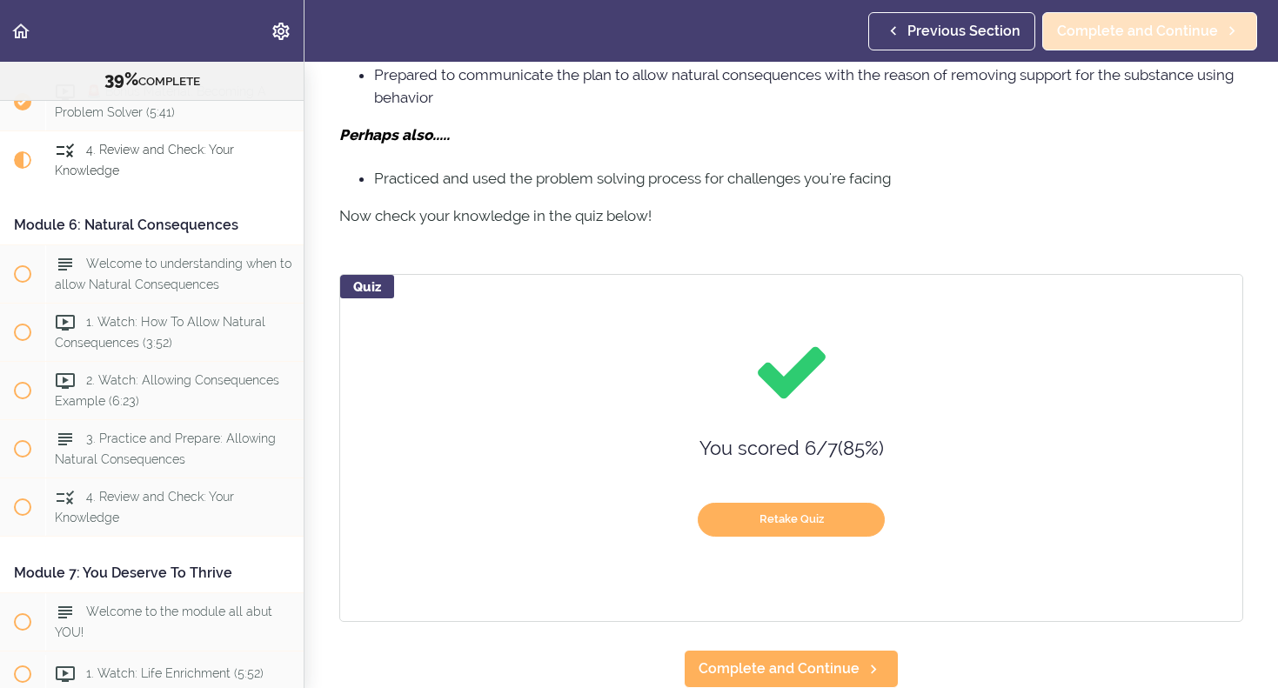
click at [1167, 37] on span "Complete and Continue" at bounding box center [1137, 31] width 161 height 21
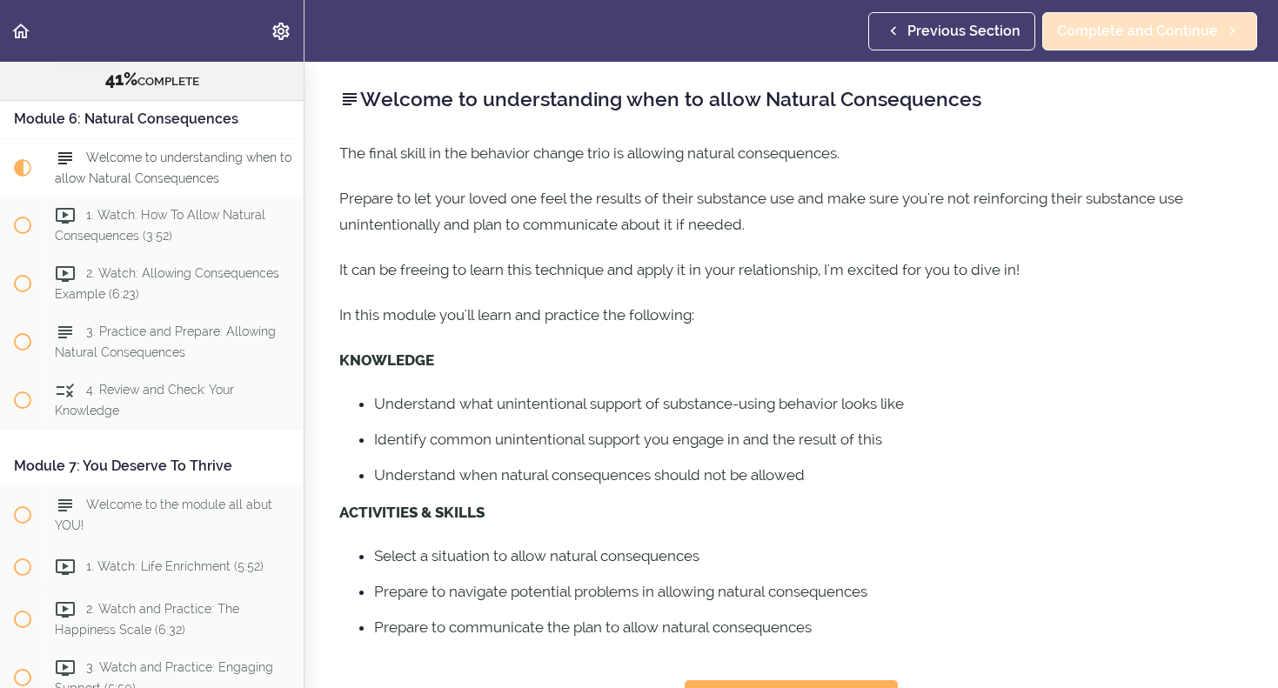
scroll to position [2034, 0]
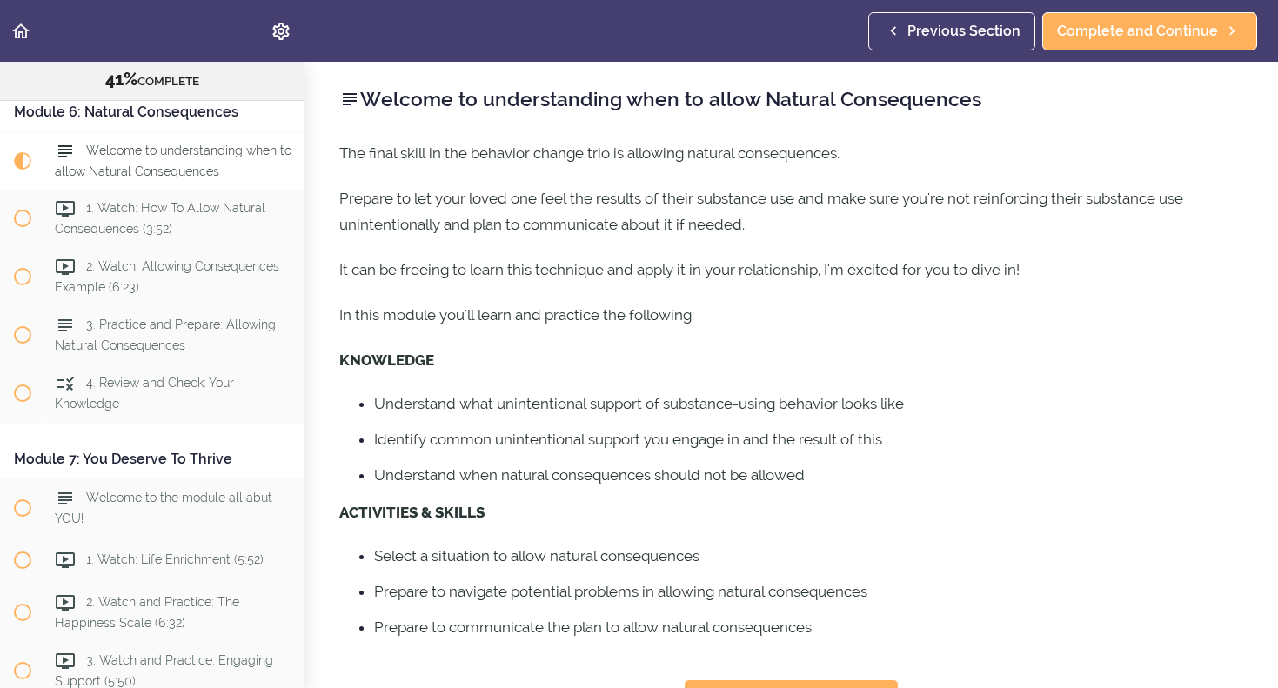
click at [1034, 24] on link "Previous Section" at bounding box center [951, 31] width 167 height 38
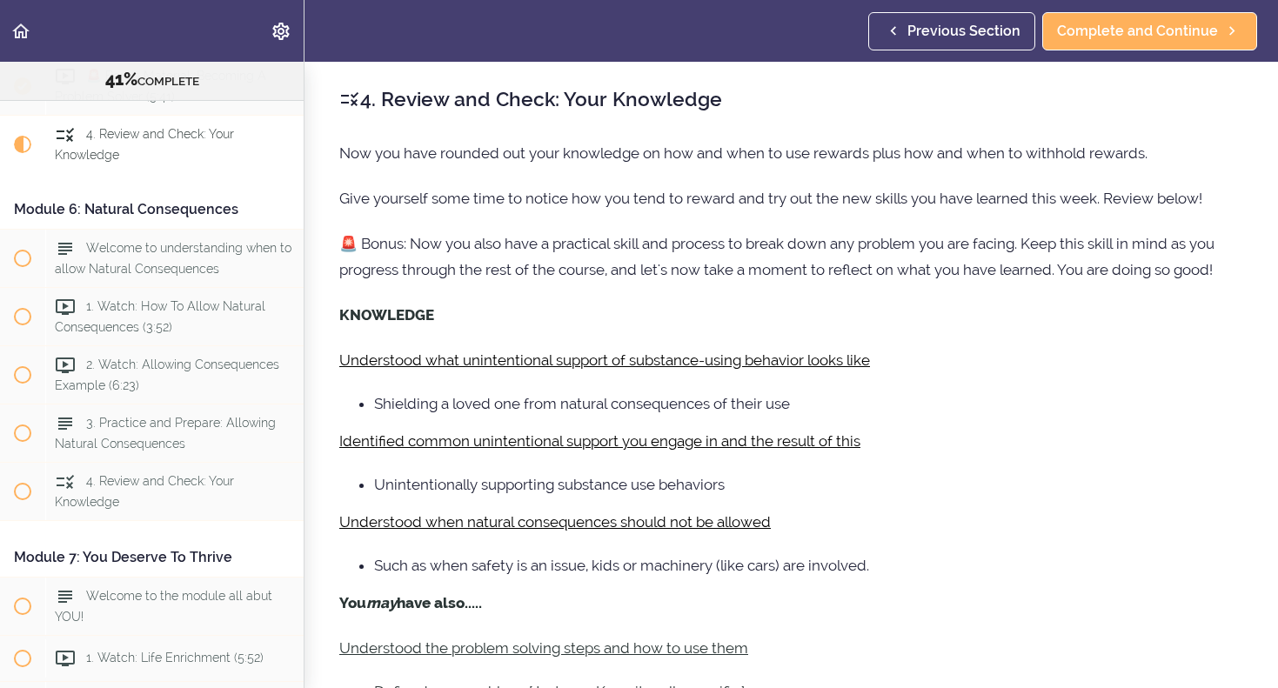
click at [1033, 24] on link "Previous Section" at bounding box center [951, 31] width 167 height 38
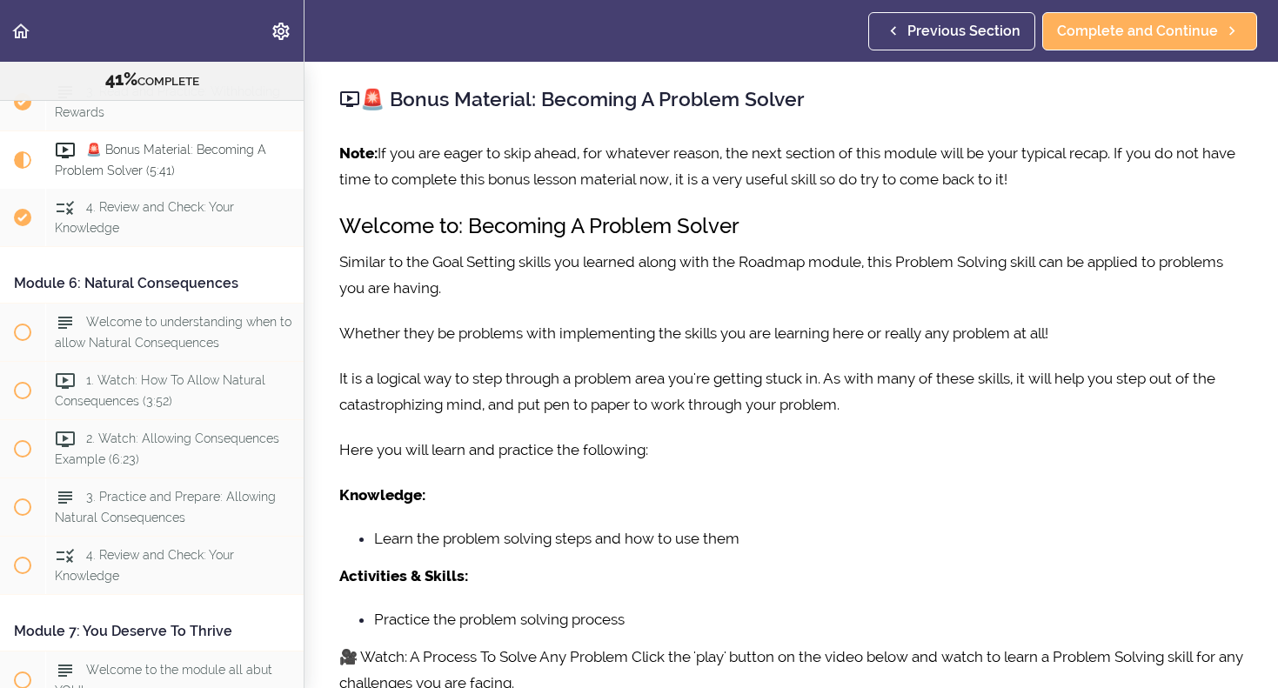
click at [1021, 31] on span "Previous Section" at bounding box center [964, 31] width 113 height 21
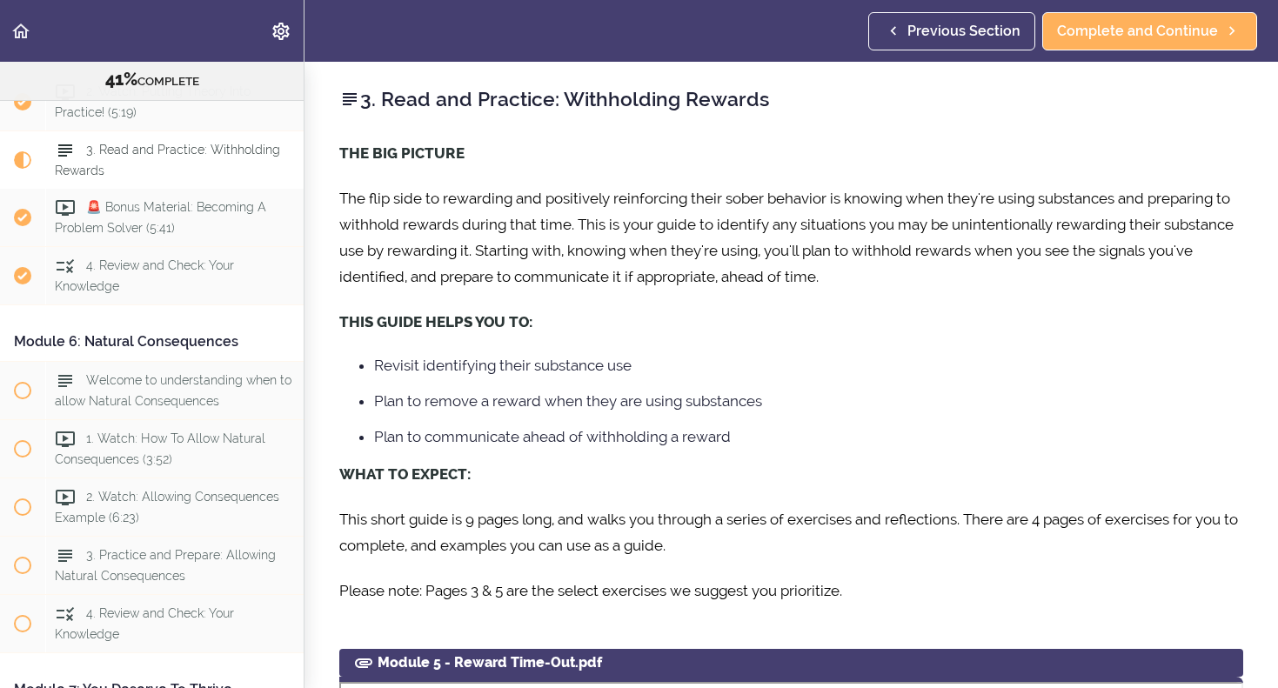
click at [1021, 31] on span "Previous Section" at bounding box center [964, 31] width 113 height 21
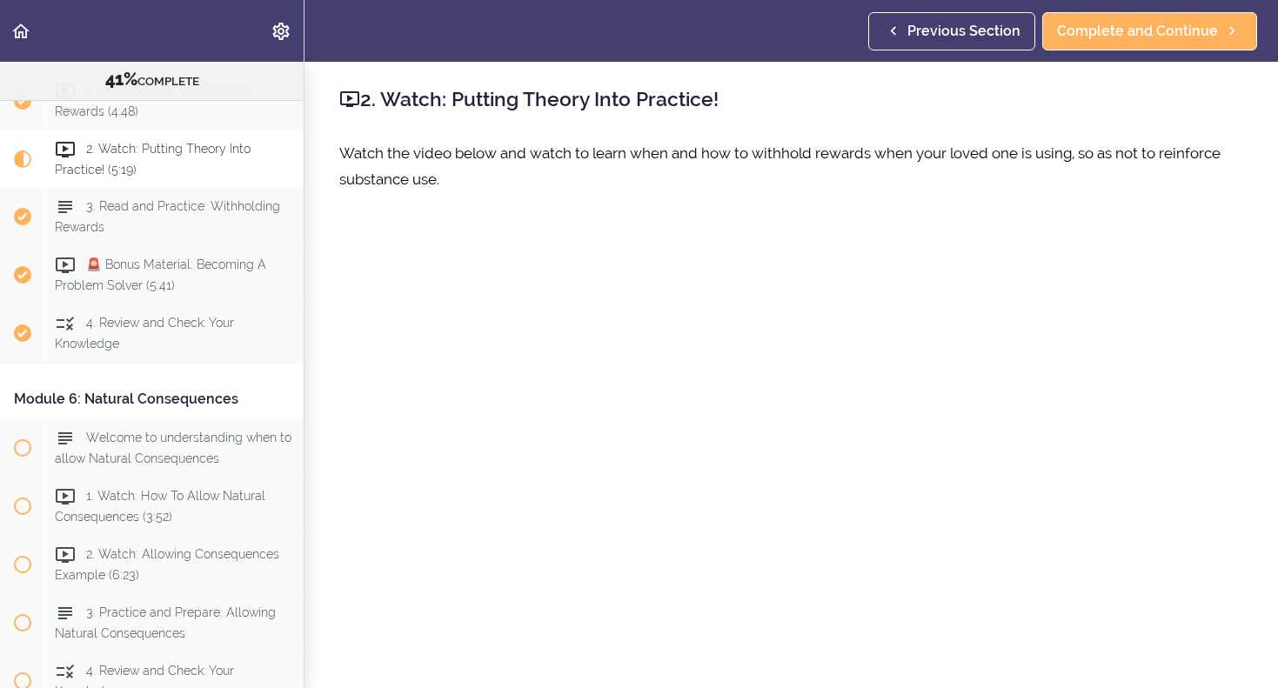
click at [1021, 31] on span "Previous Section" at bounding box center [964, 31] width 113 height 21
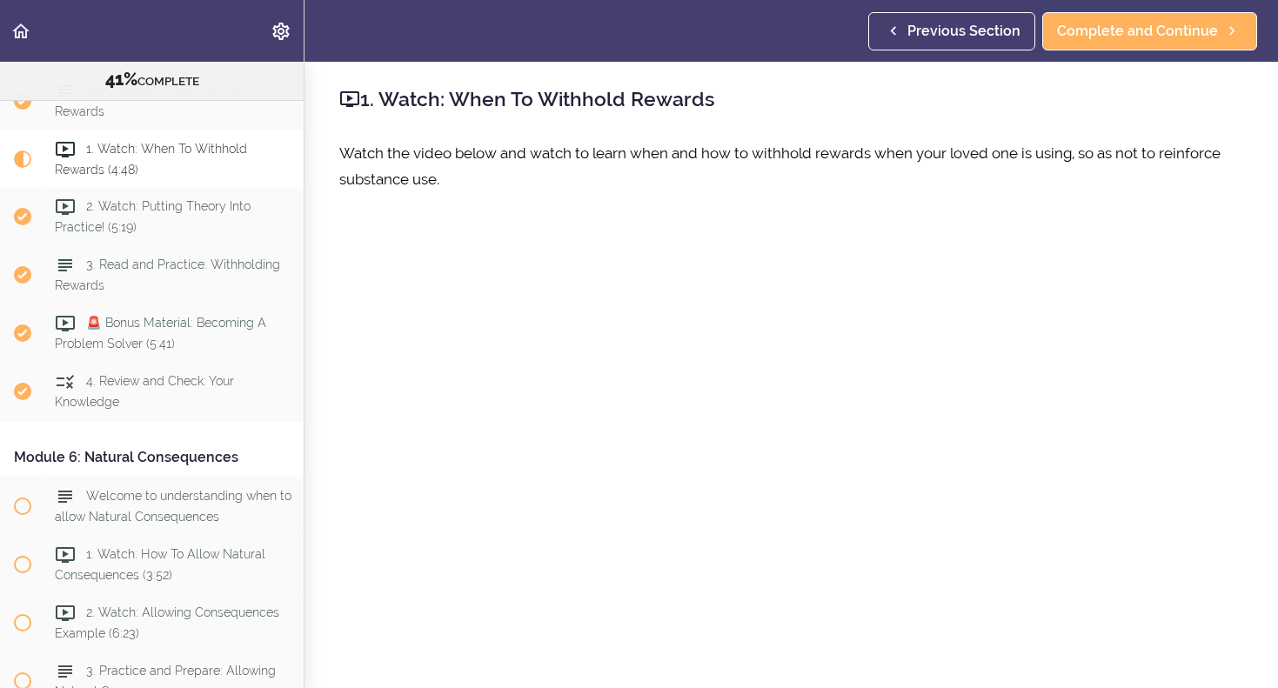
click at [1021, 31] on span "Previous Section" at bounding box center [964, 31] width 113 height 21
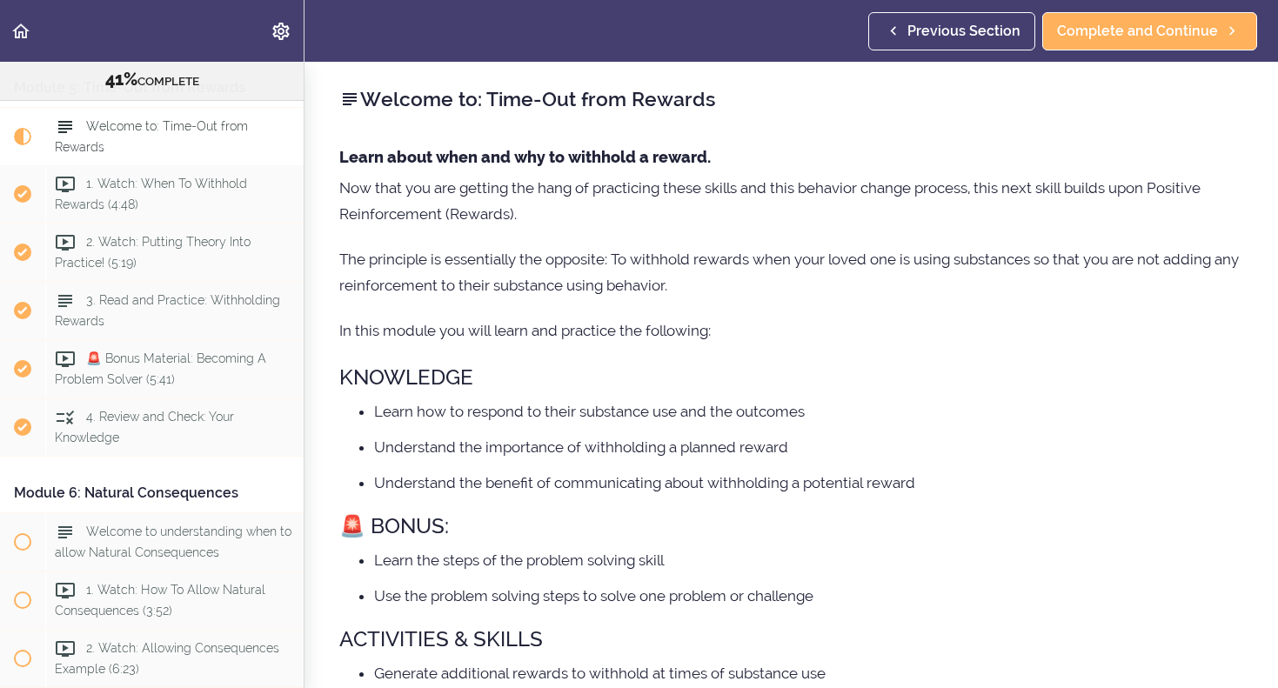
scroll to position [1629, 0]
